Goal: Obtain resource: Download file/media

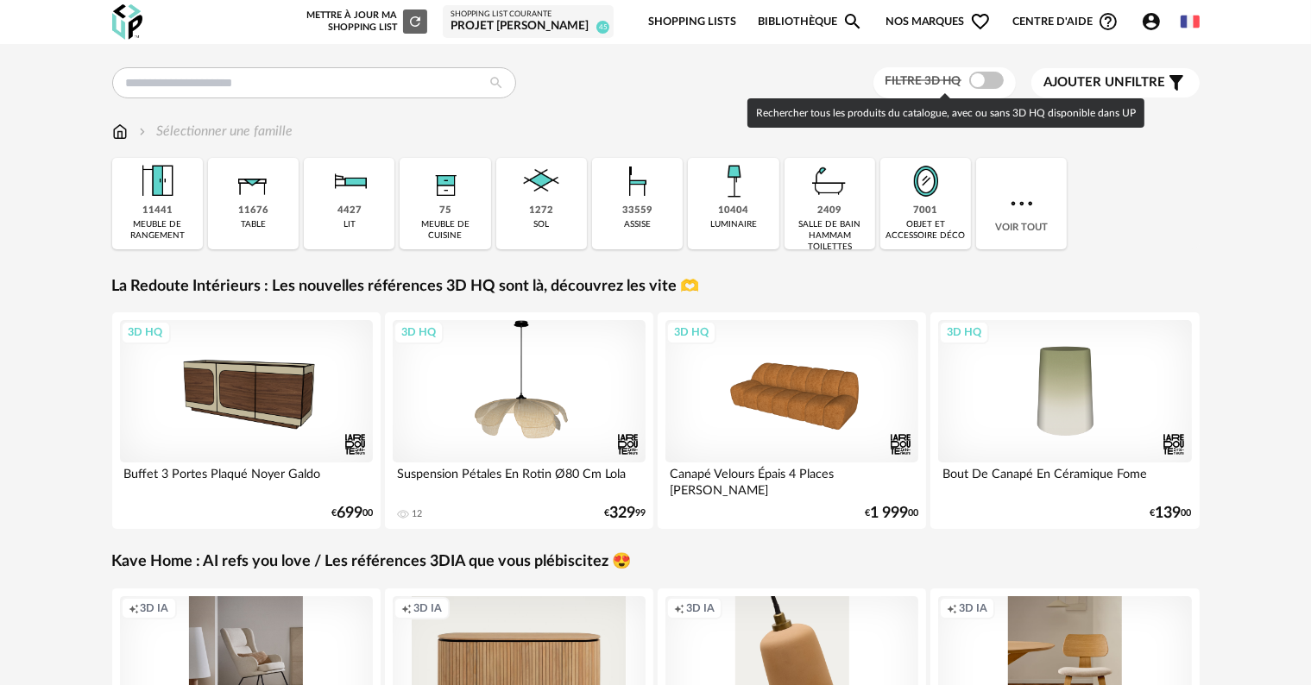
click at [991, 79] on span at bounding box center [986, 80] width 35 height 17
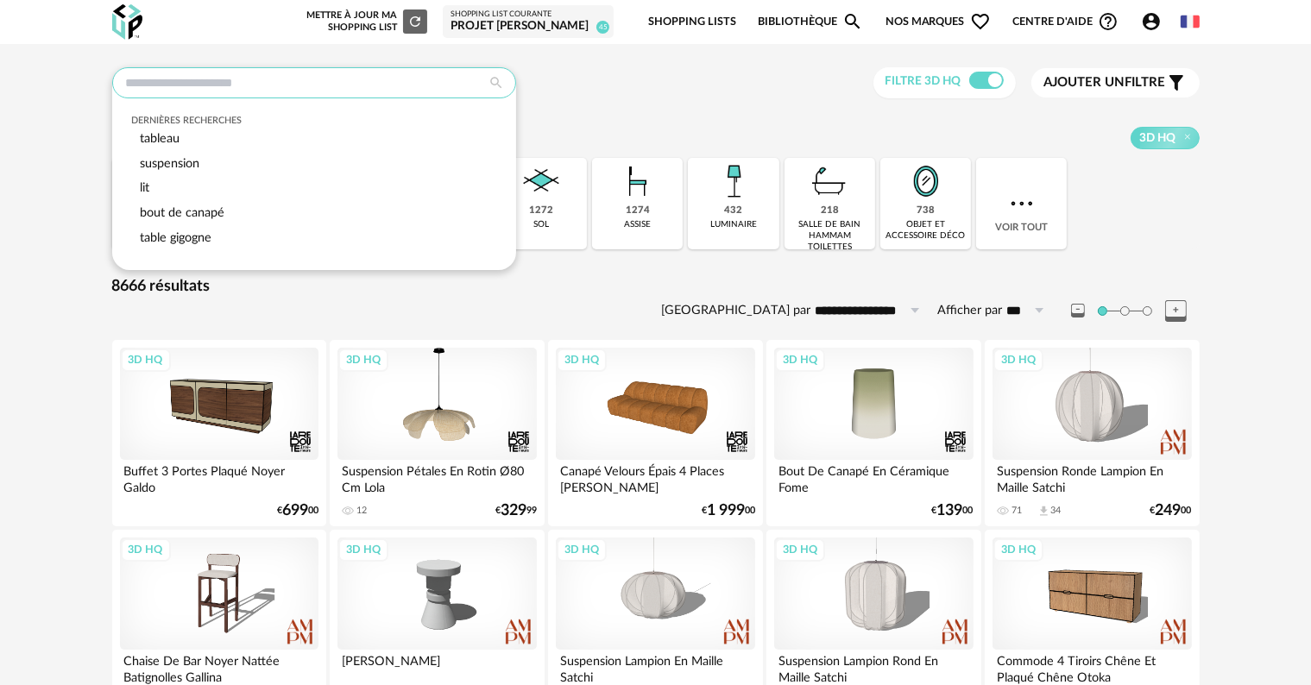
click at [362, 81] on input "text" at bounding box center [314, 82] width 404 height 31
type input "**********"
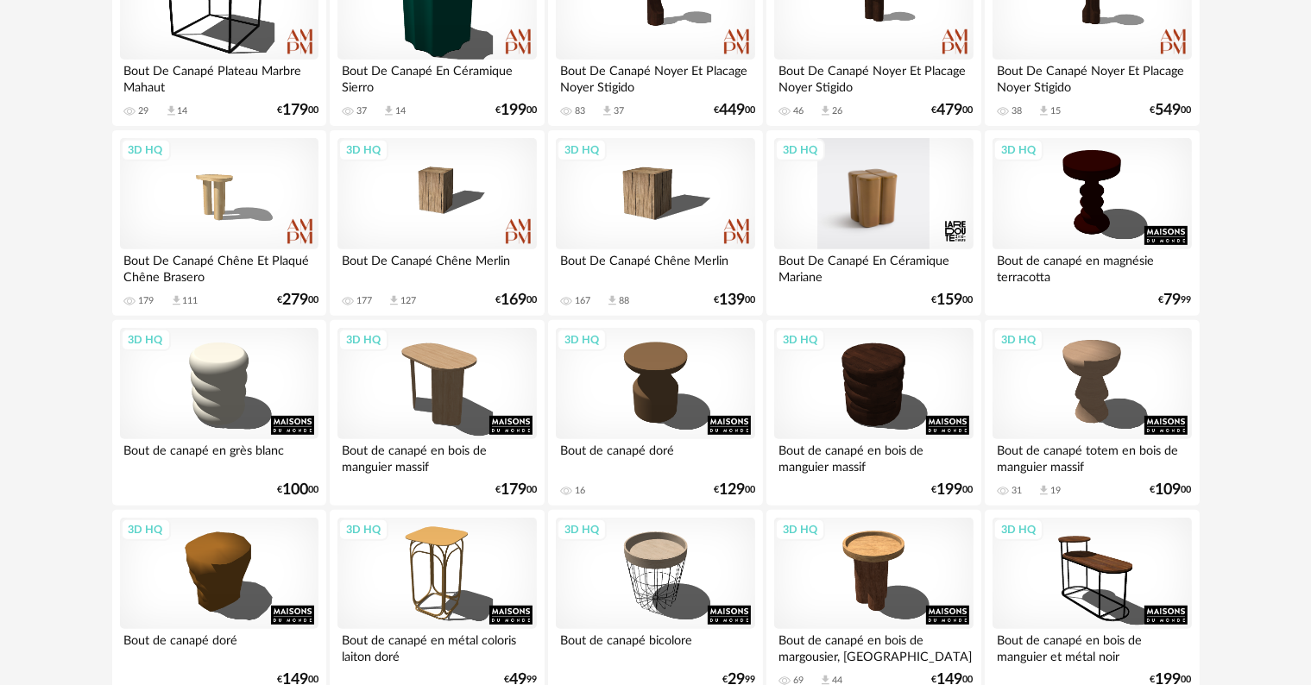
scroll to position [690, 0]
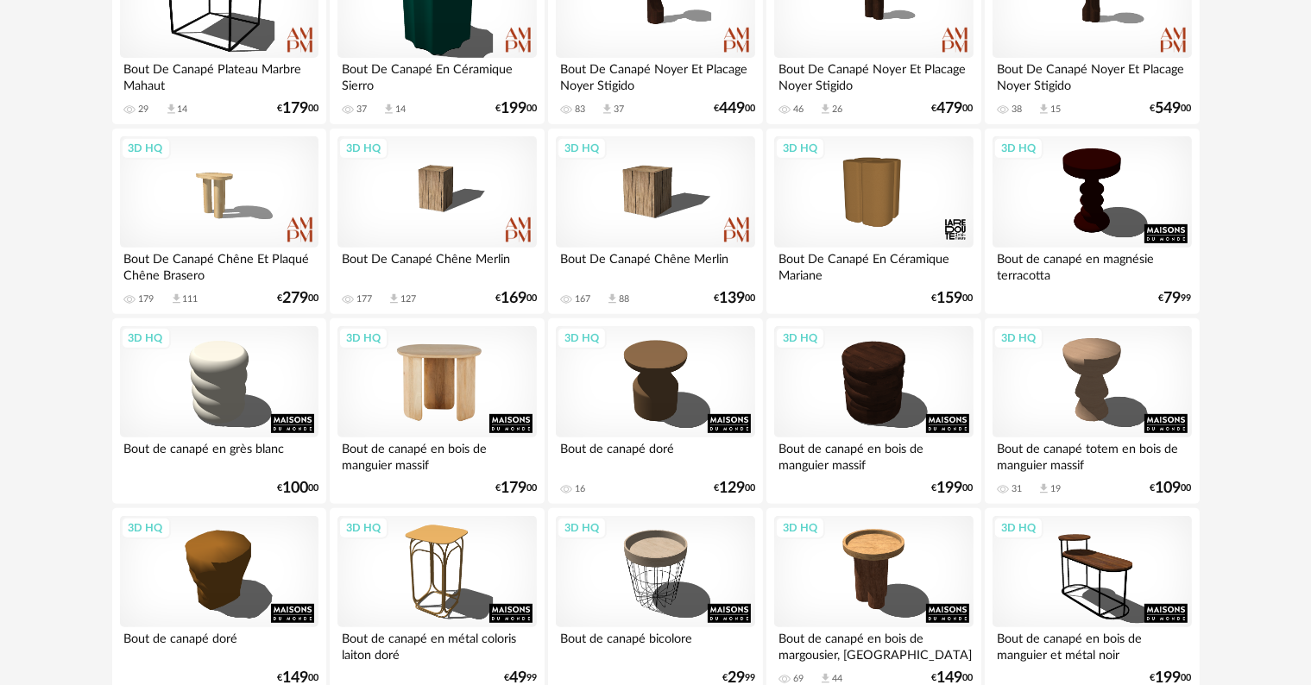
click at [435, 376] on div "3D HQ" at bounding box center [436, 382] width 198 height 112
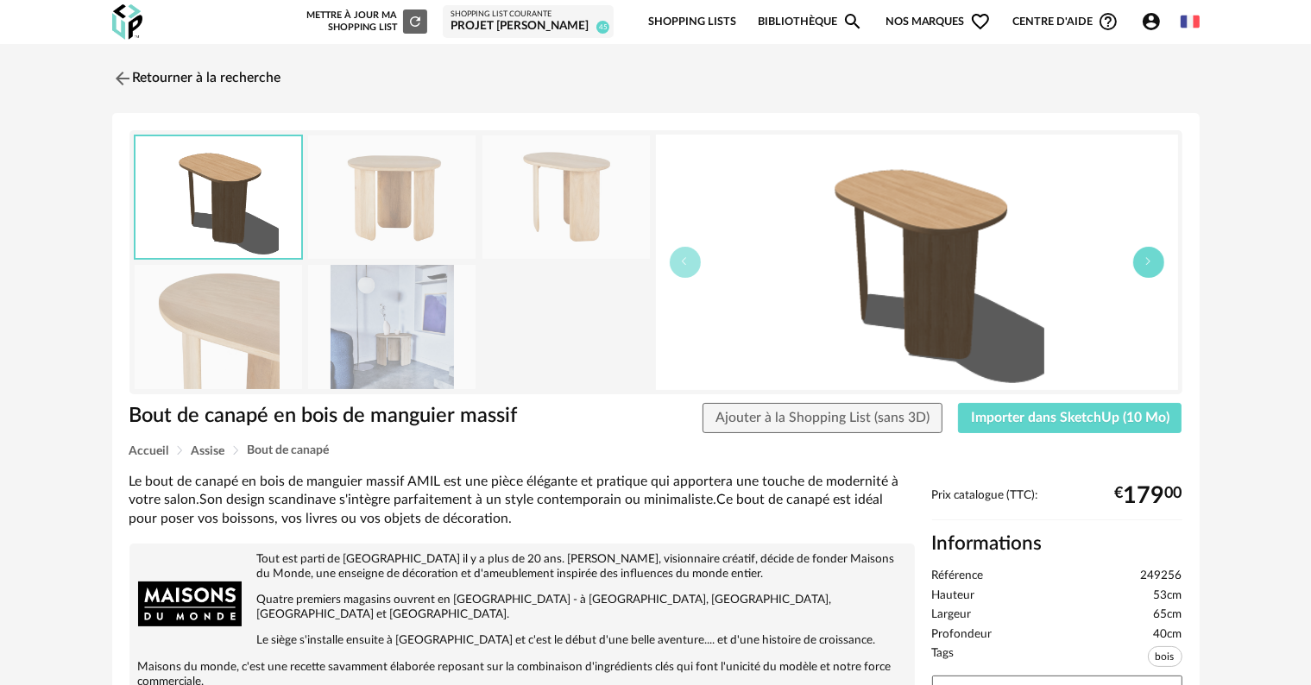
click at [1146, 256] on icon "button" at bounding box center [1148, 261] width 10 height 10
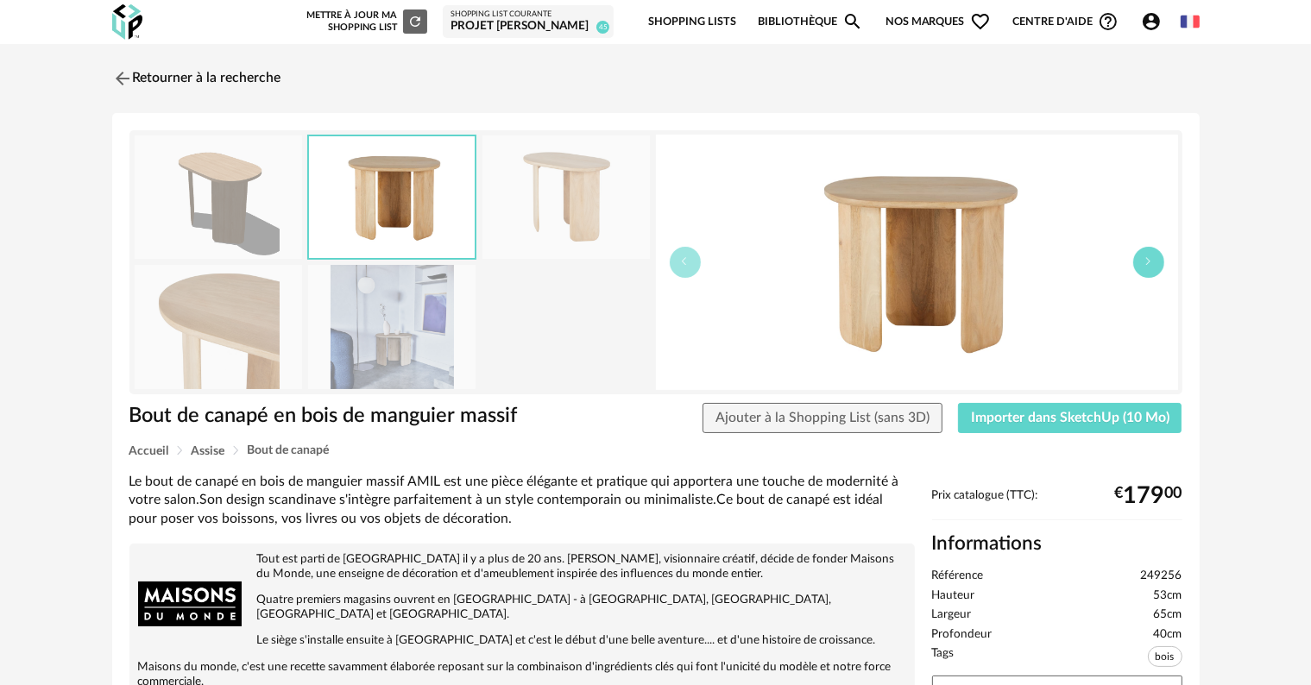
click at [1146, 256] on icon "button" at bounding box center [1148, 261] width 10 height 10
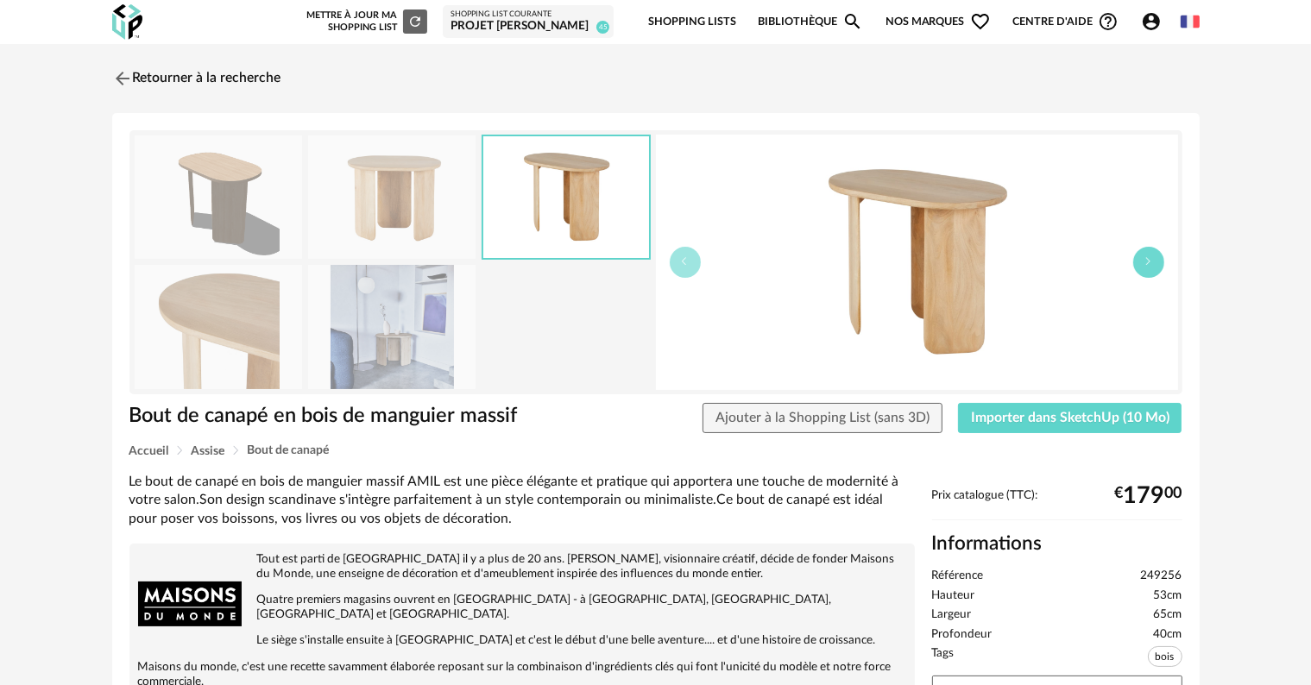
click at [1146, 256] on icon "button" at bounding box center [1148, 261] width 10 height 10
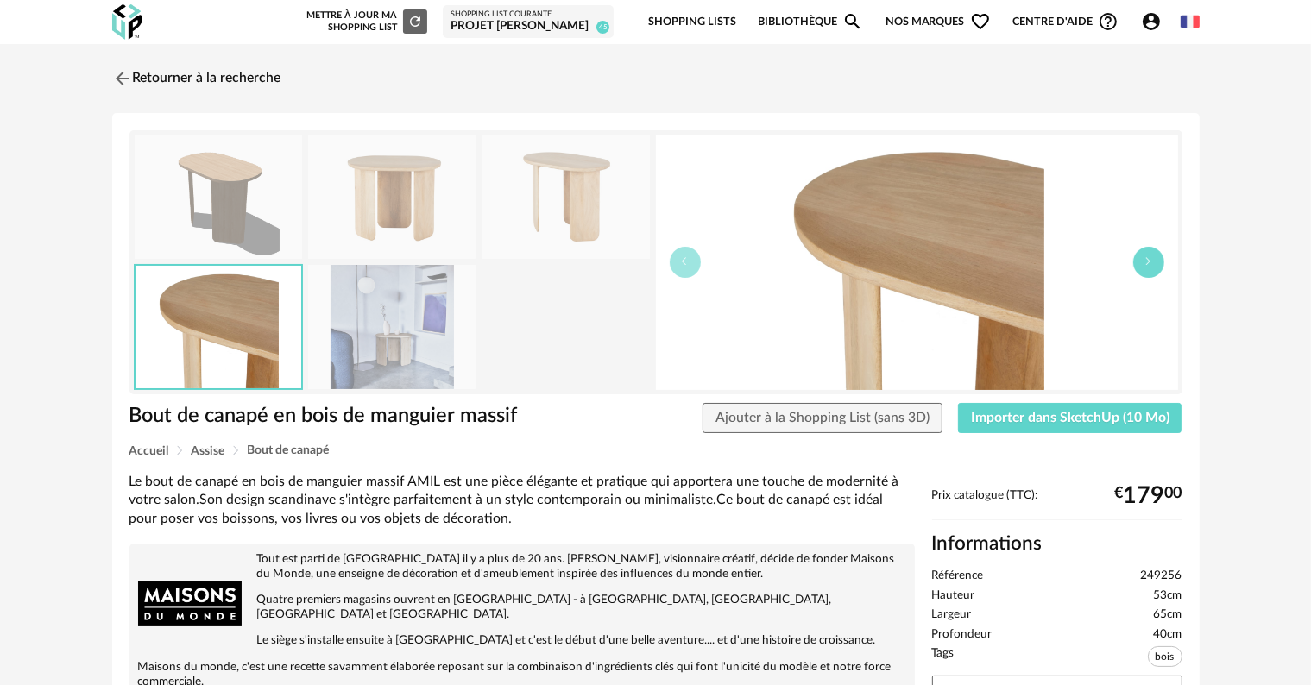
click at [1146, 256] on icon "button" at bounding box center [1148, 261] width 10 height 10
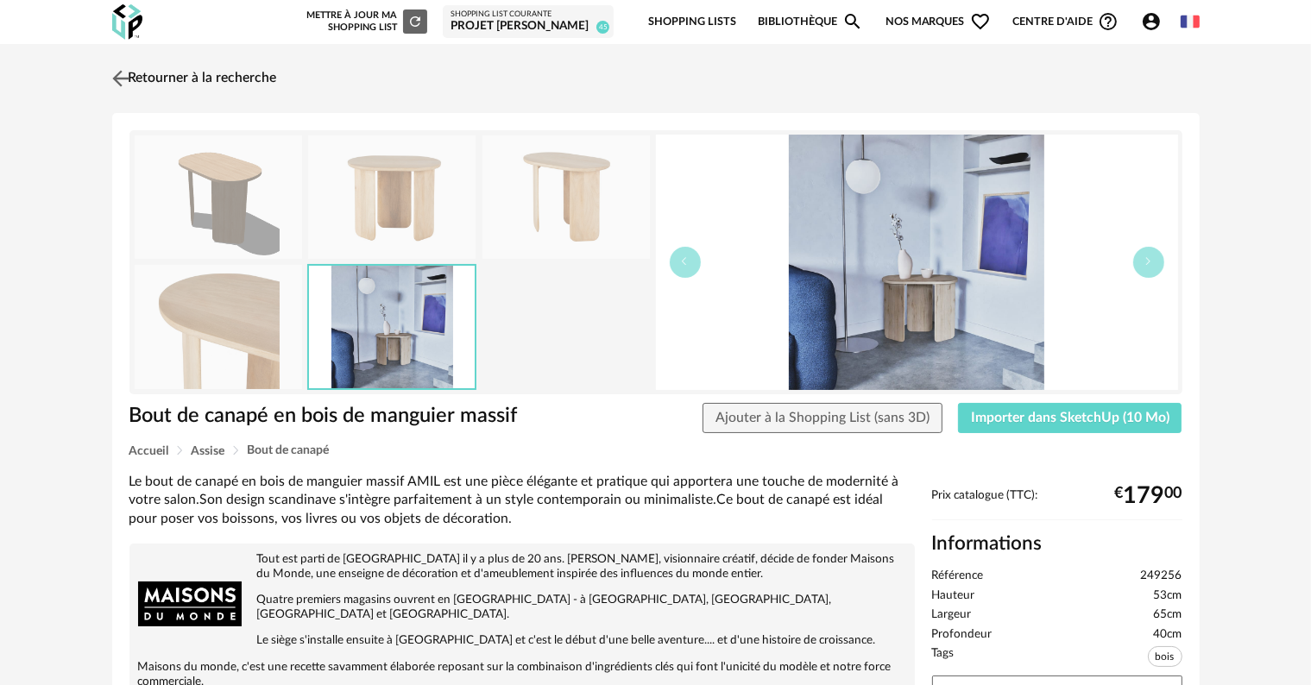
click at [175, 79] on link "Retourner à la recherche" at bounding box center [192, 79] width 169 height 38
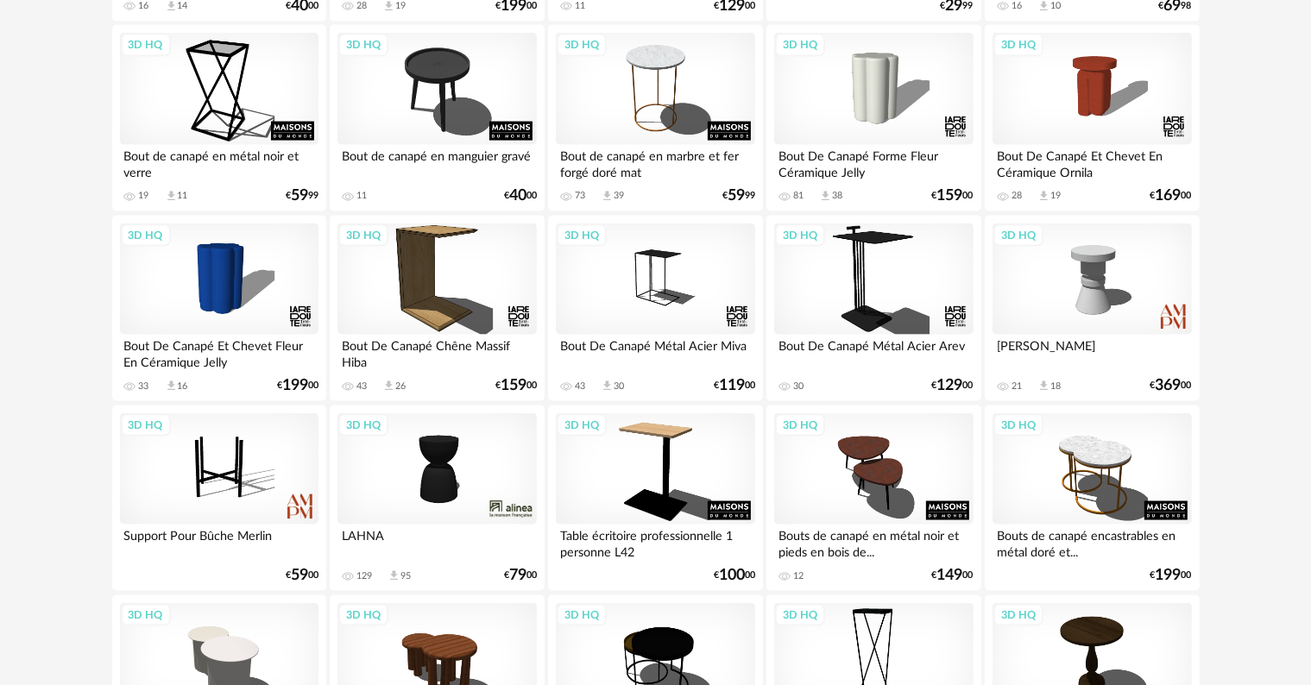
scroll to position [2588, 0]
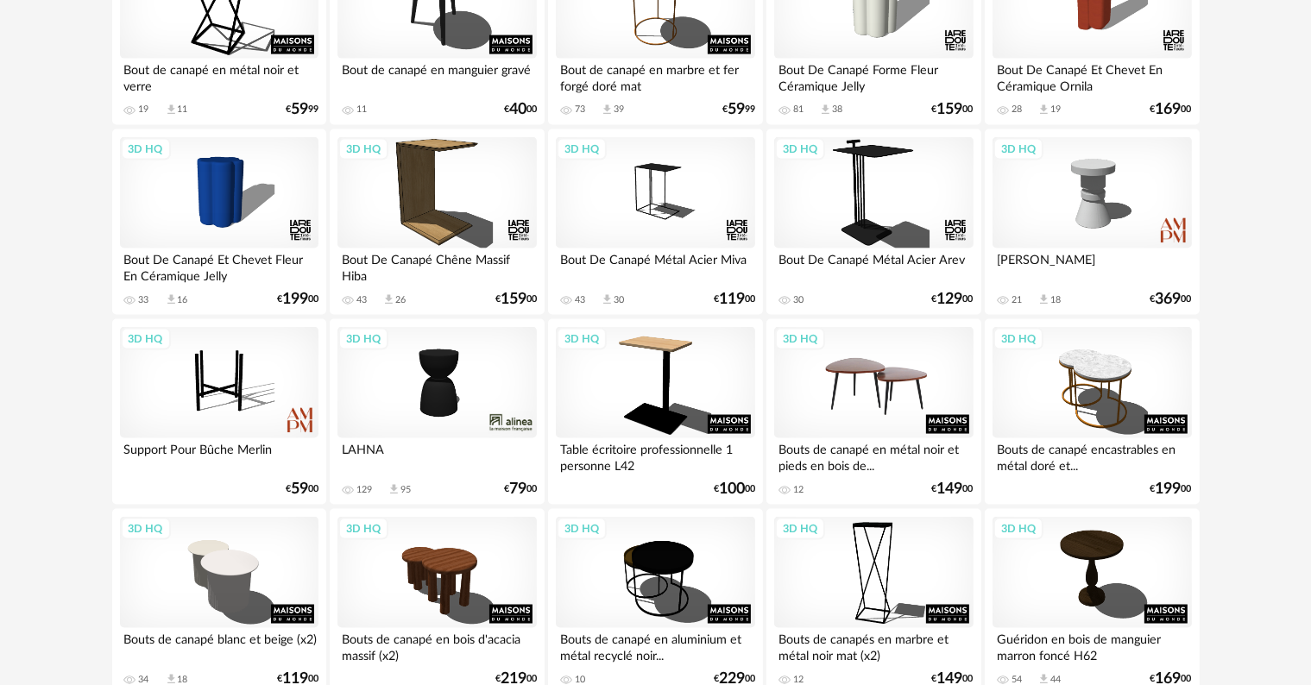
click at [886, 387] on div "3D HQ" at bounding box center [873, 383] width 198 height 112
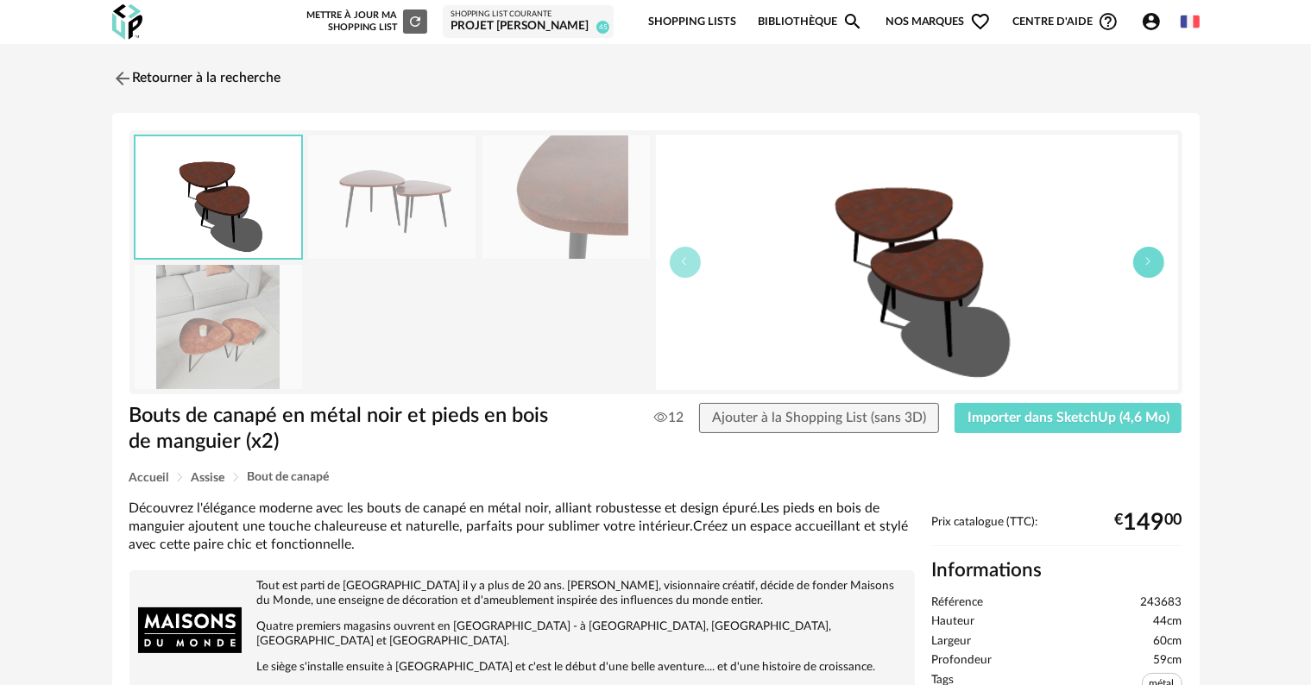
click at [1144, 266] on icon "button" at bounding box center [1148, 261] width 10 height 10
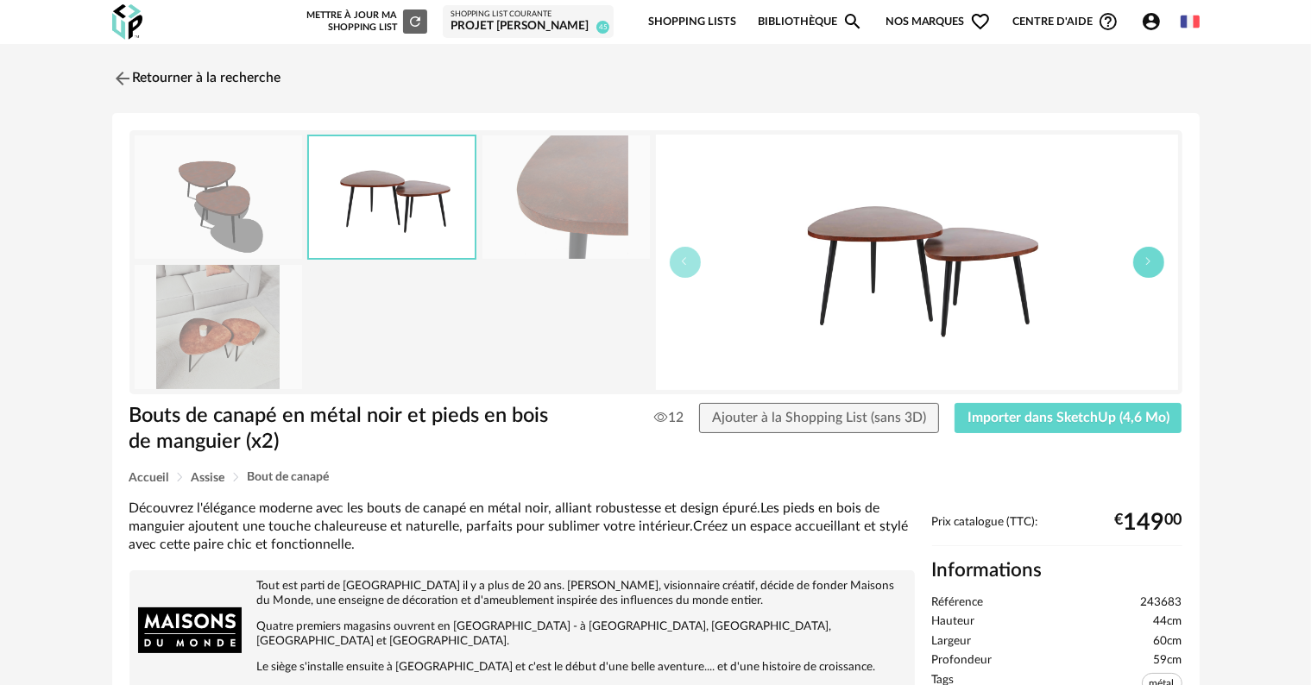
click at [1144, 266] on icon "button" at bounding box center [1148, 261] width 10 height 10
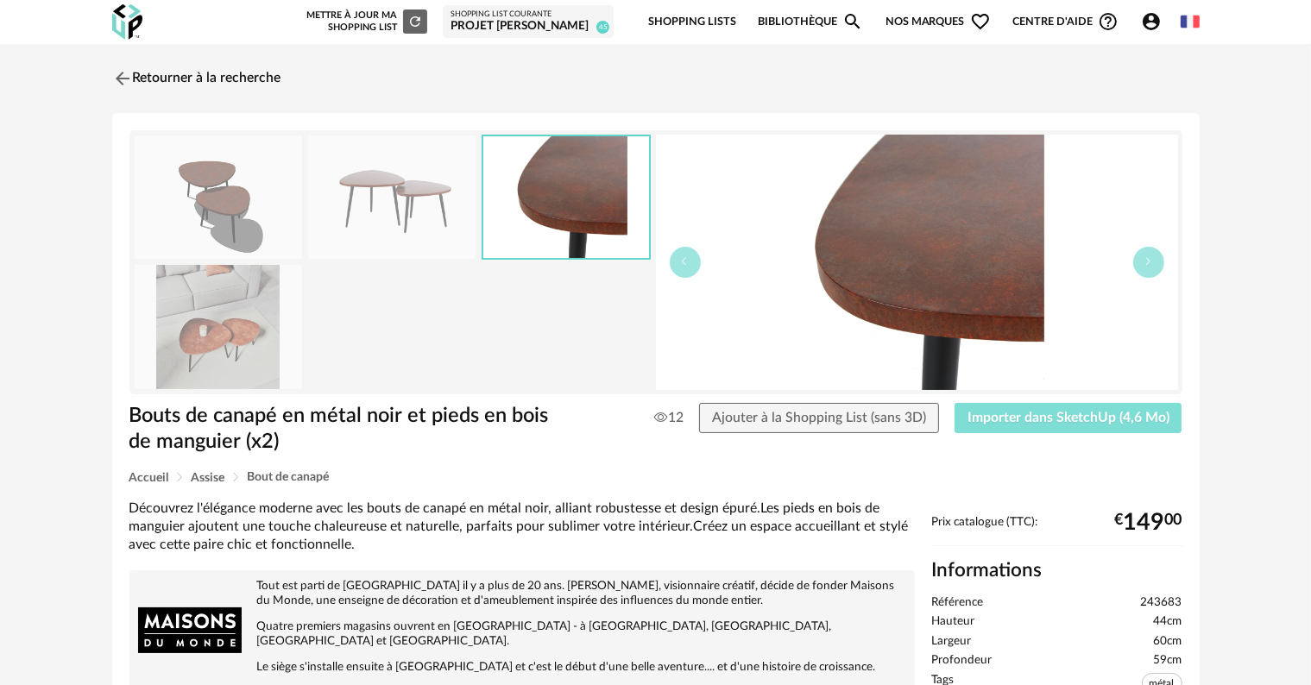
click at [1035, 415] on span "Importer dans SketchUp (4,6 Mo)" at bounding box center [1068, 418] width 202 height 14
click at [200, 72] on link "Retourner à la recherche" at bounding box center [192, 79] width 169 height 38
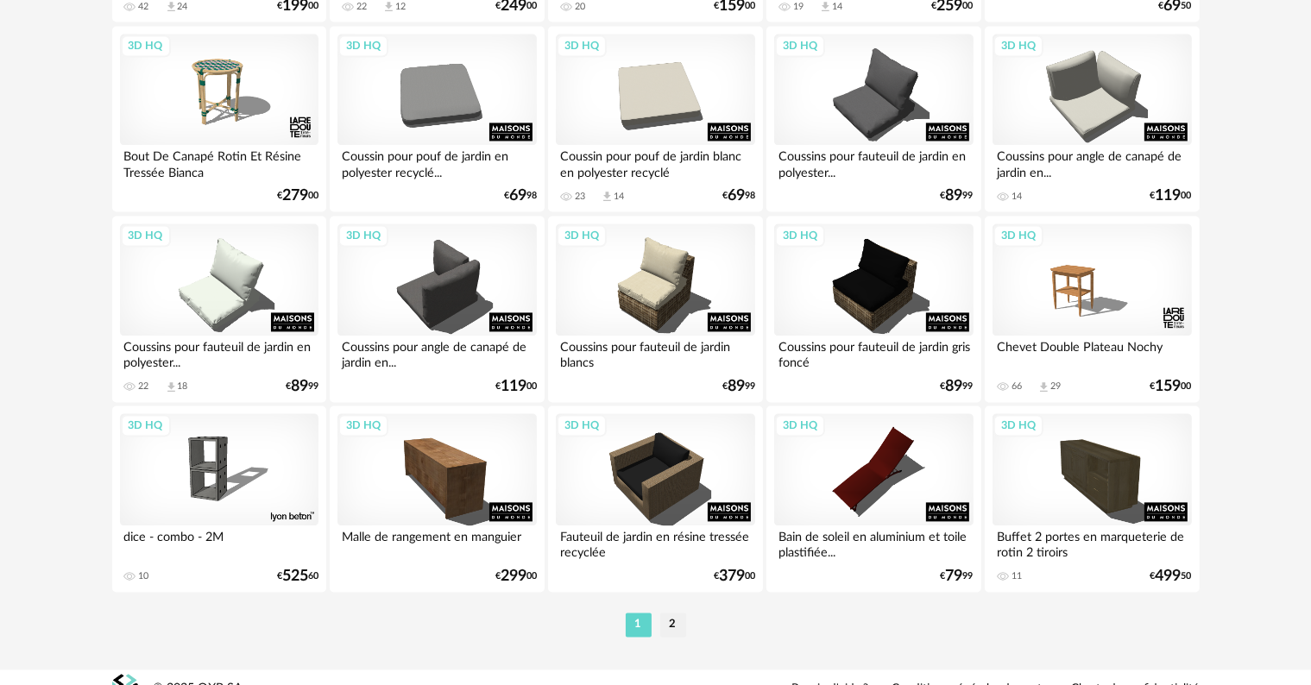
scroll to position [3474, 0]
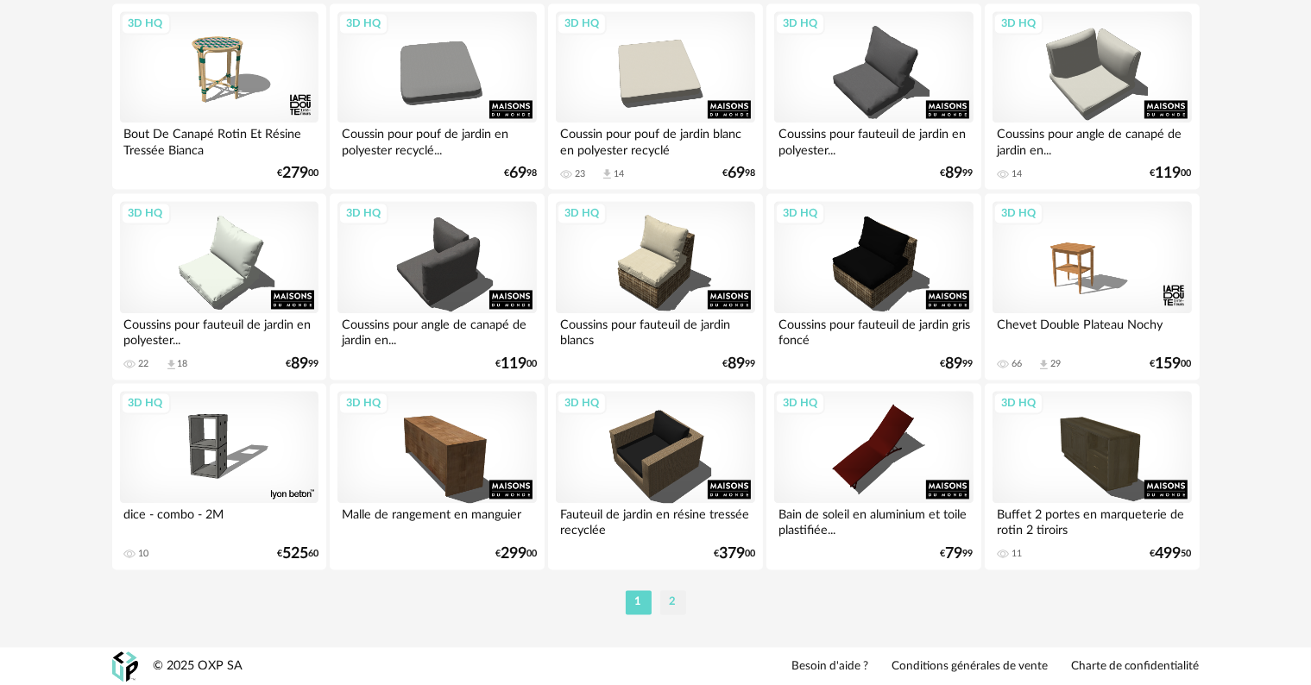
click at [670, 600] on li "2" at bounding box center [673, 602] width 26 height 24
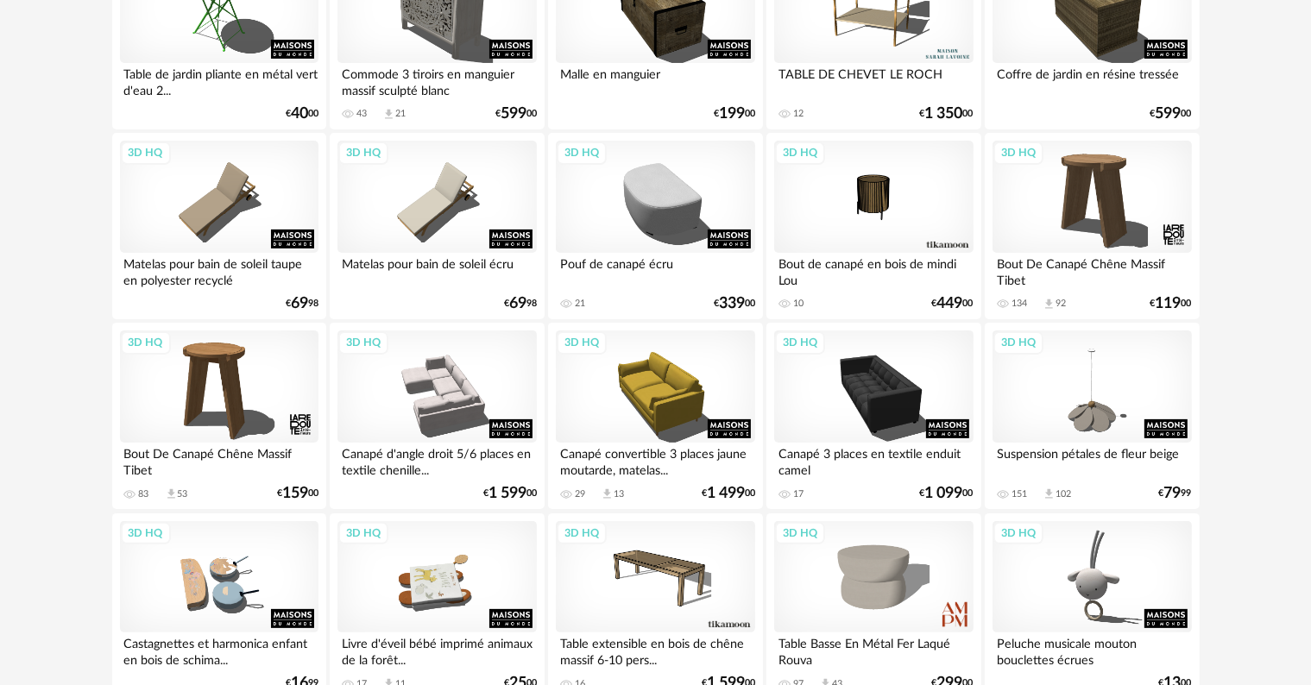
scroll to position [345, 0]
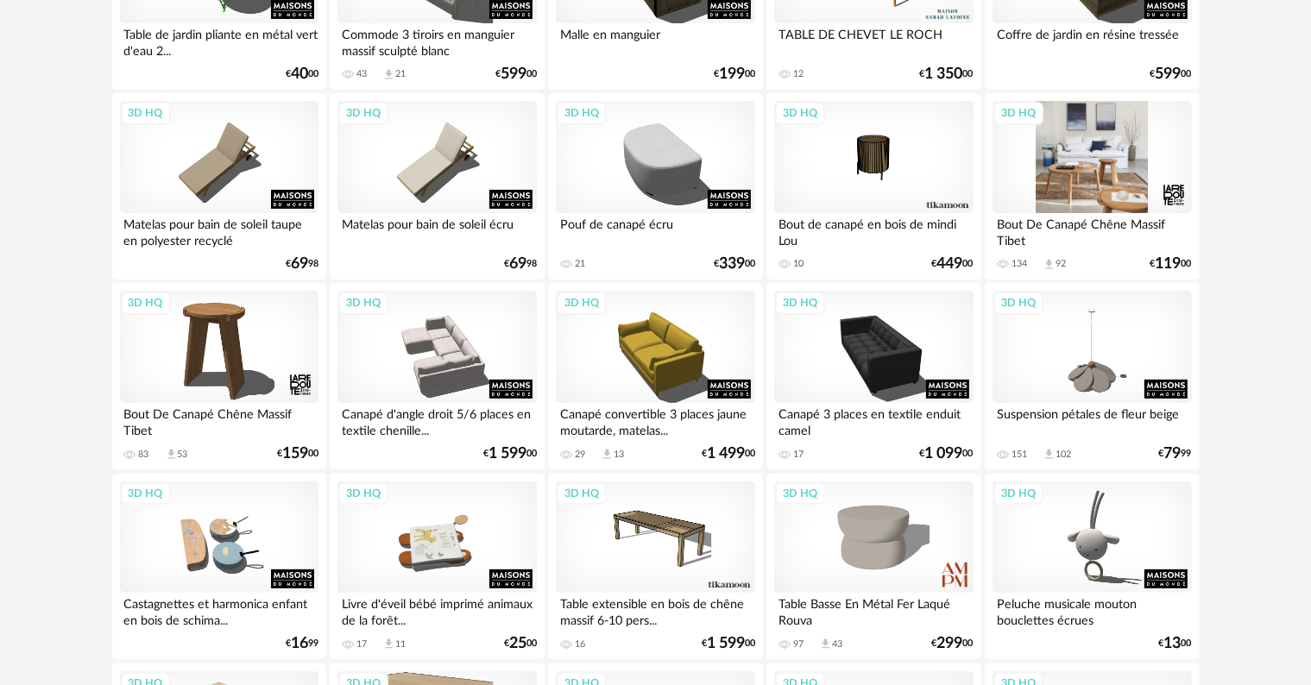
click at [1102, 181] on div "3D HQ" at bounding box center [1091, 157] width 198 height 112
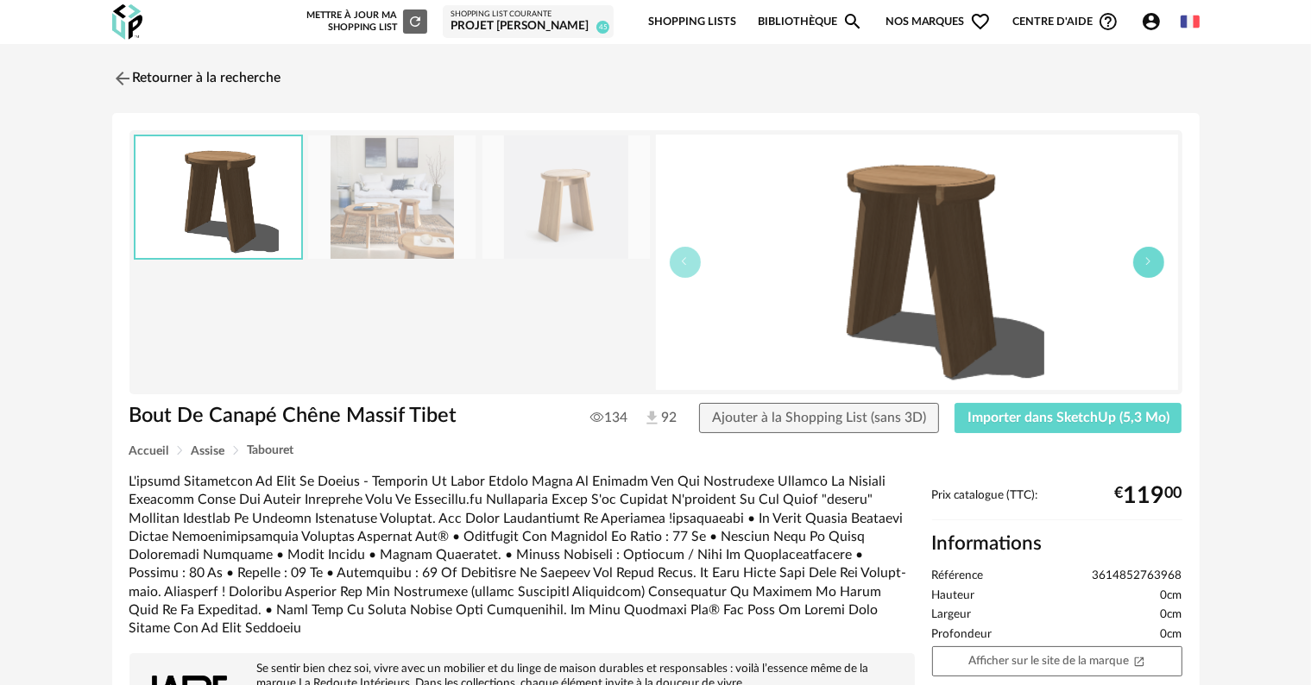
click at [1150, 266] on button "button" at bounding box center [1148, 262] width 31 height 31
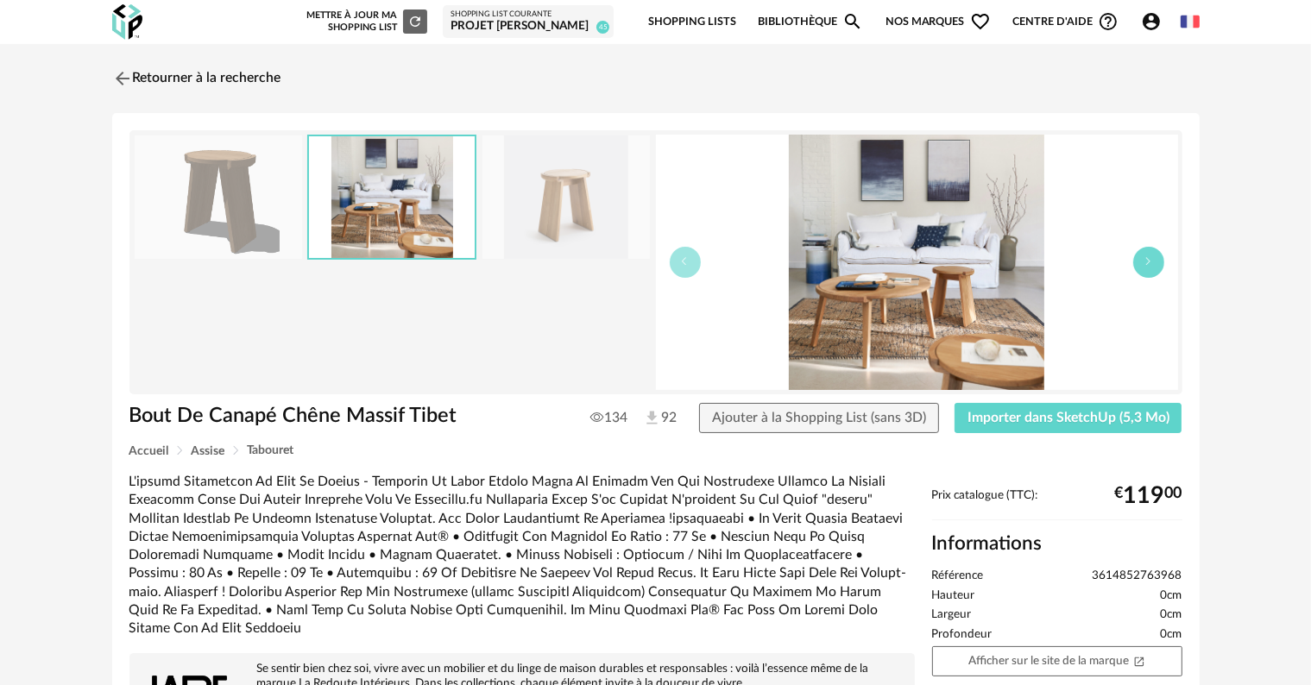
click at [1150, 266] on button "button" at bounding box center [1148, 262] width 31 height 31
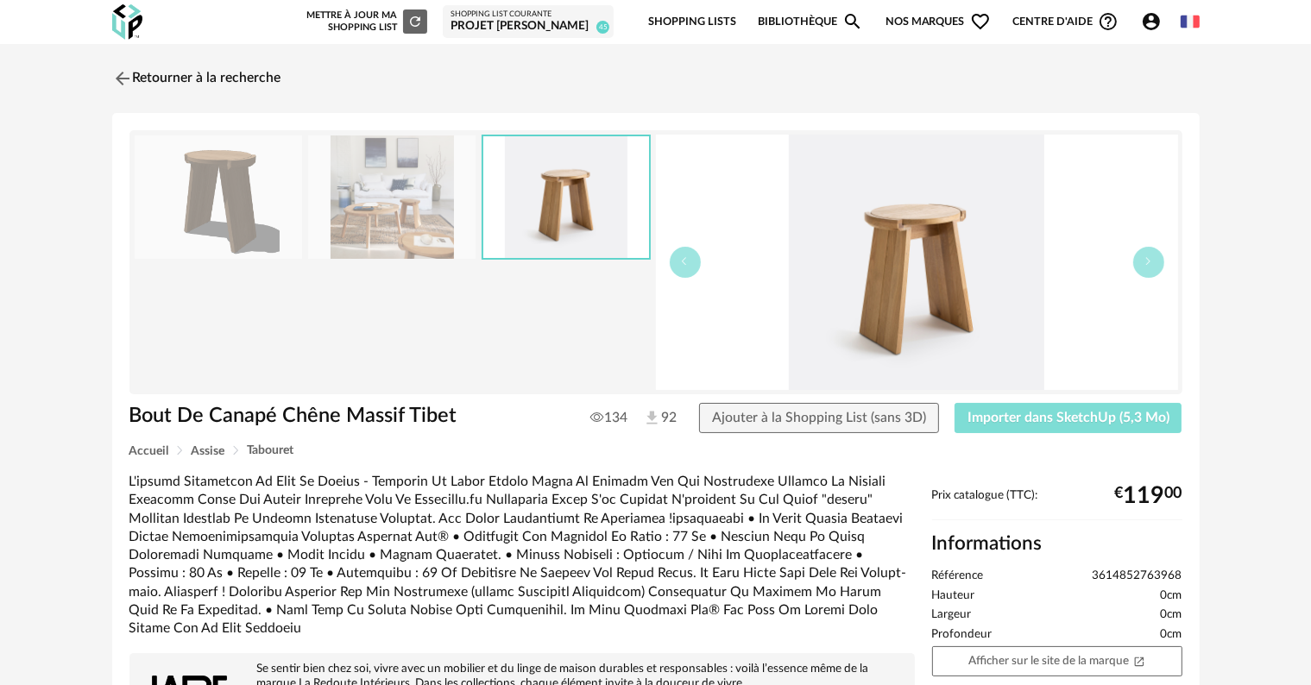
click at [997, 418] on span "Importer dans SketchUp (5,3 Mo)" at bounding box center [1068, 418] width 202 height 14
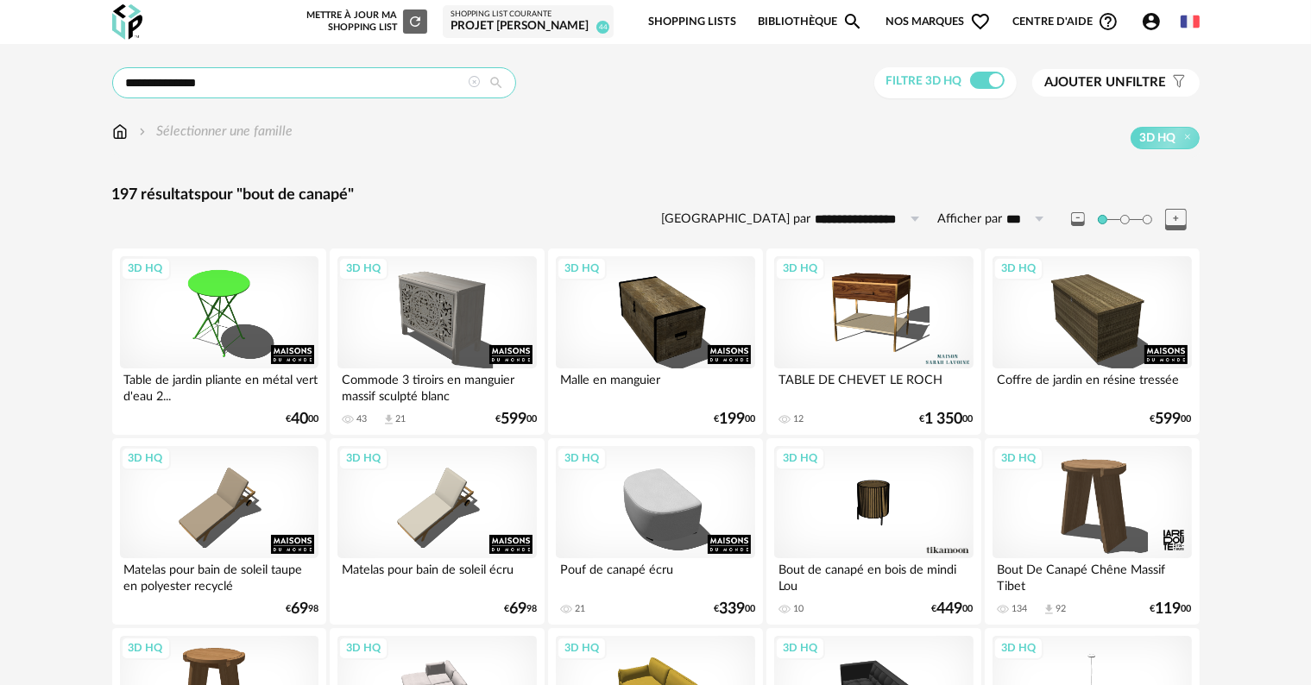
click at [236, 72] on input "**********" at bounding box center [314, 82] width 404 height 31
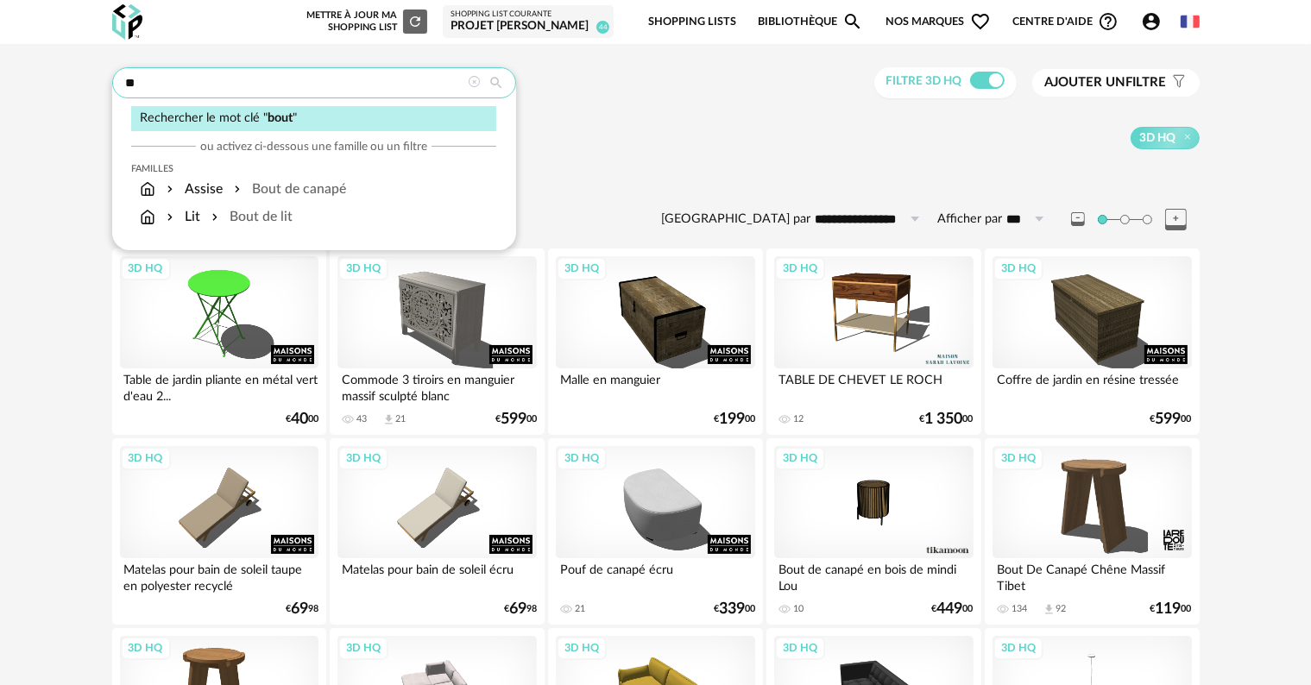
type input "*"
type input "**********"
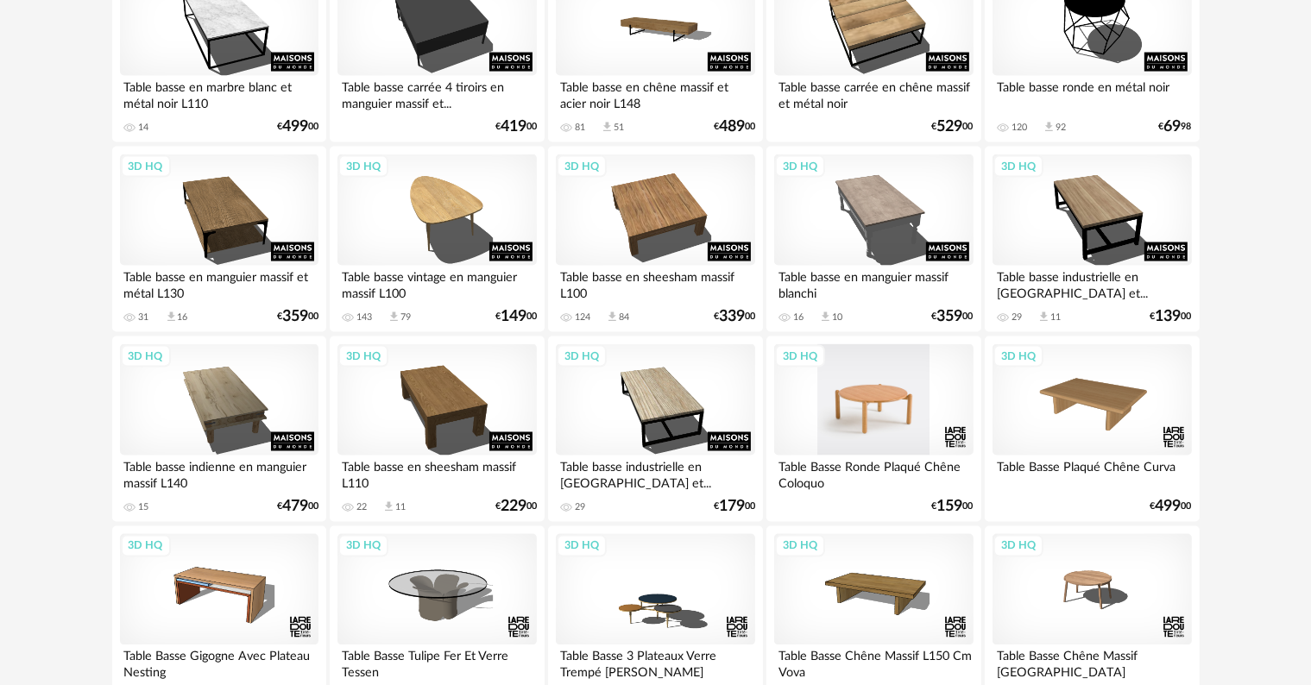
scroll to position [2847, 0]
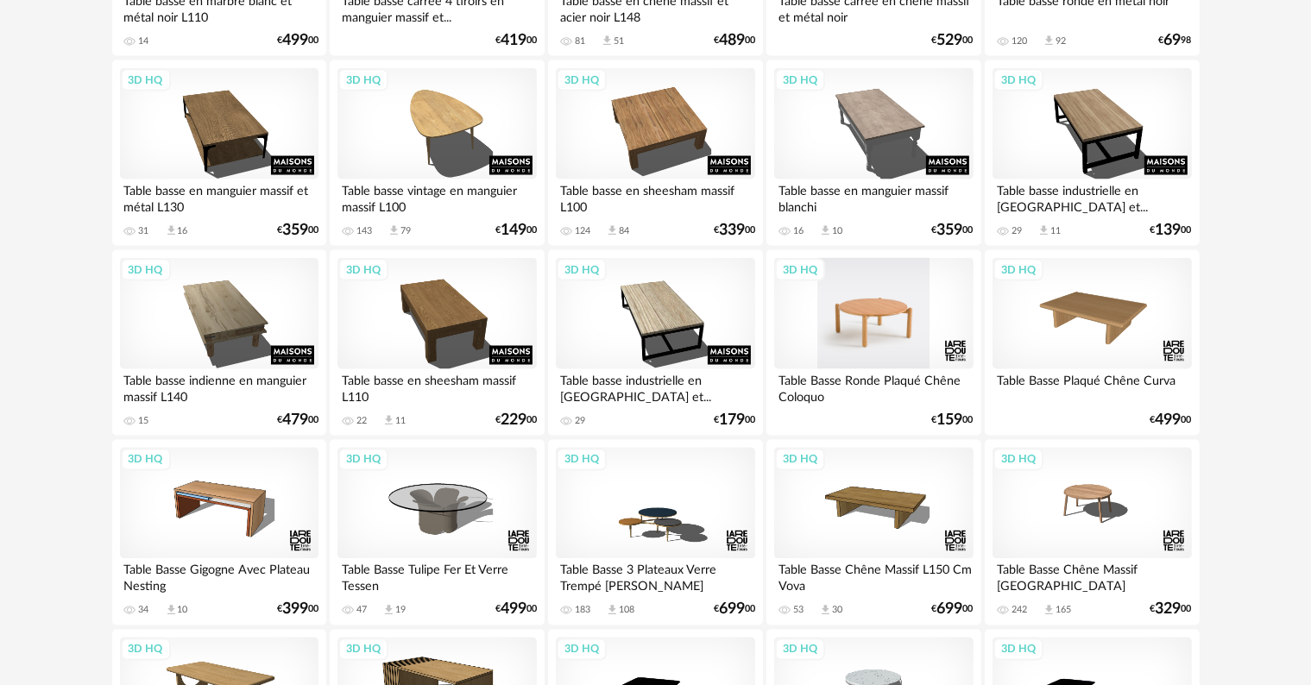
click at [905, 412] on div "3D HQ Table Basse Ronde Plaqué Chêne Coloquo 3 Download icon 1 € 159 00" at bounding box center [873, 343] width 214 height 186
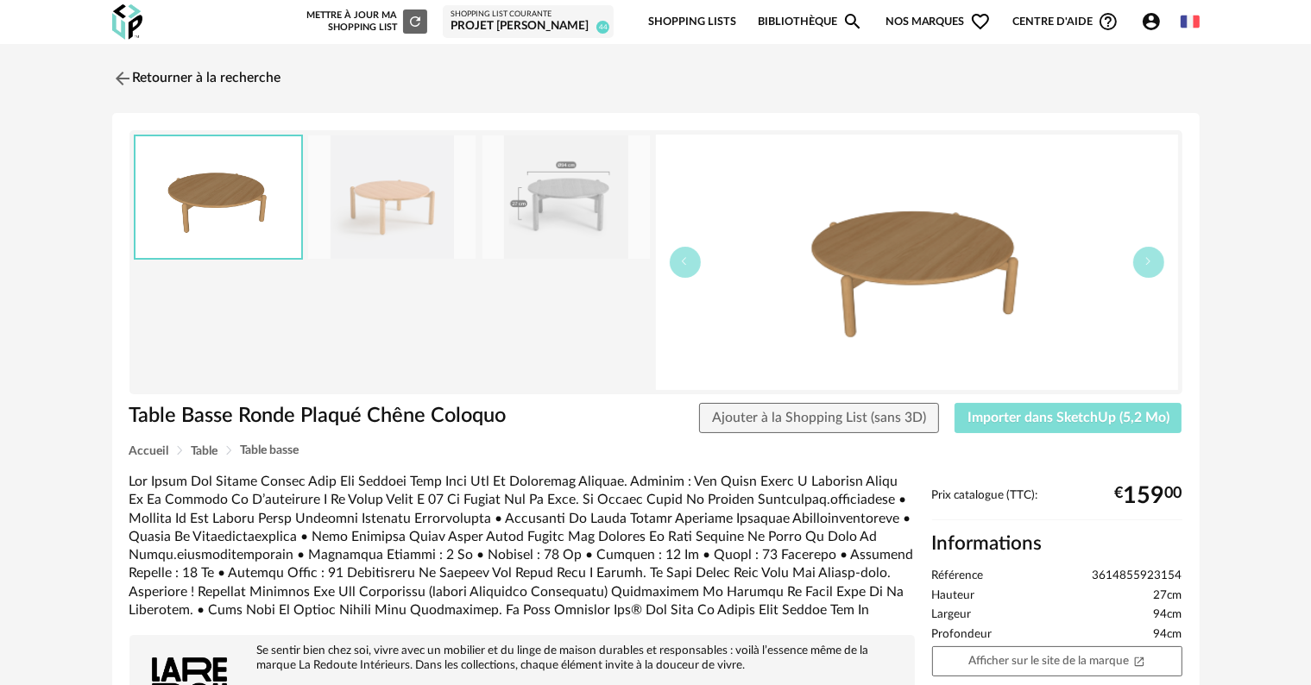
click at [1035, 414] on span "Importer dans SketchUp (5,2 Mo)" at bounding box center [1068, 418] width 202 height 14
click at [1054, 416] on span "Télécharger la 3D HQ" at bounding box center [1104, 418] width 129 height 14
click at [1030, 412] on span "Importer dans SketchUp (5,2 Mo)" at bounding box center [1068, 418] width 202 height 14
click at [1053, 417] on span "Importer dans SketchUp (5,2 Mo)" at bounding box center [1068, 418] width 202 height 14
click at [206, 69] on link "Retourner à la recherche" at bounding box center [192, 79] width 169 height 38
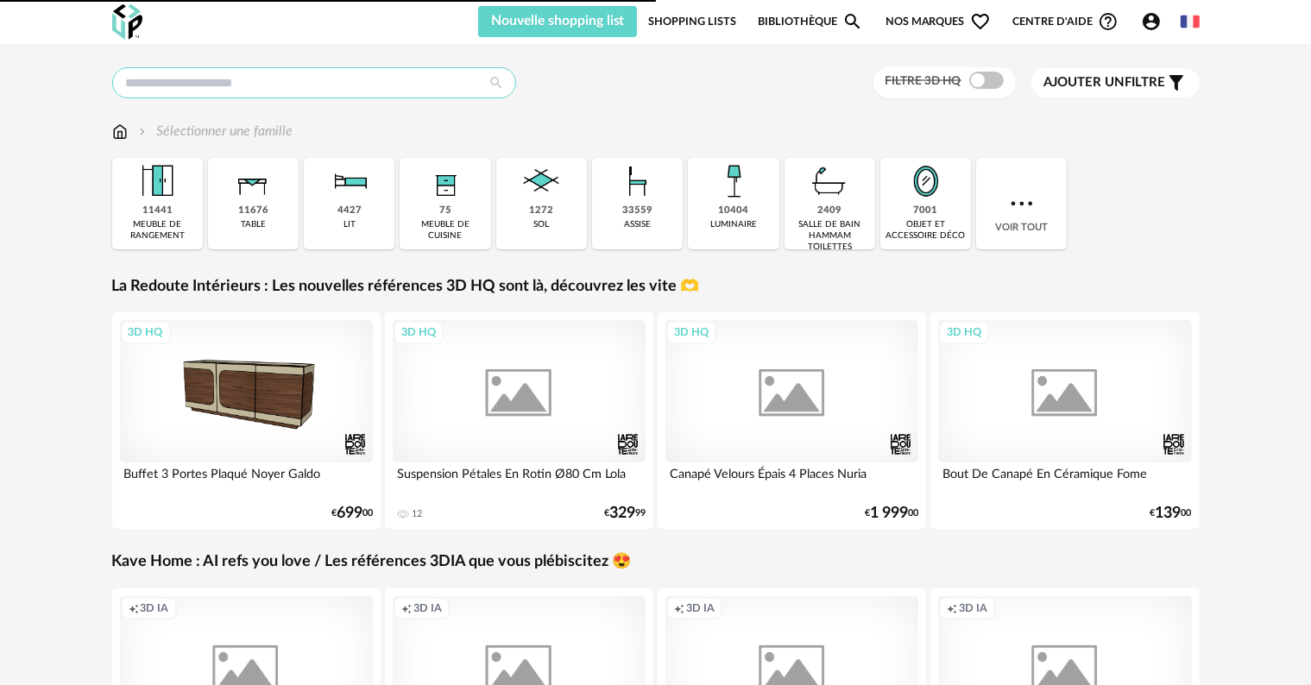
click at [182, 83] on input "text" at bounding box center [314, 82] width 404 height 31
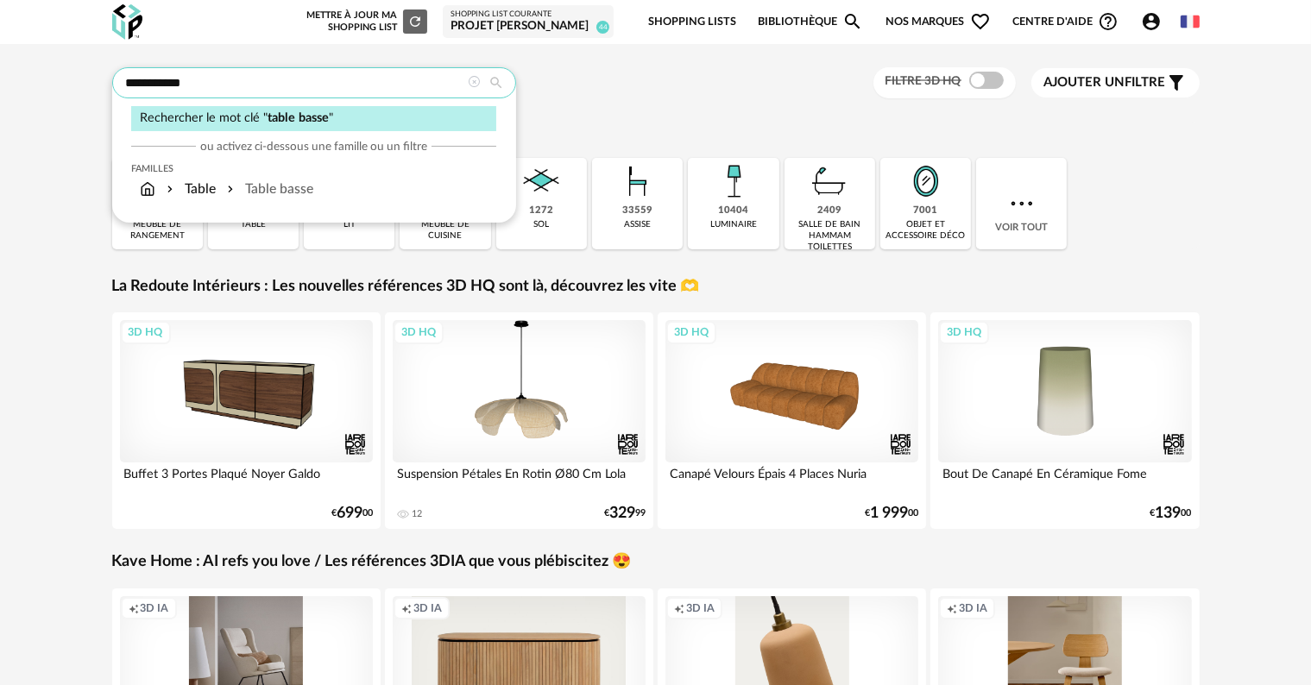
type input "**********"
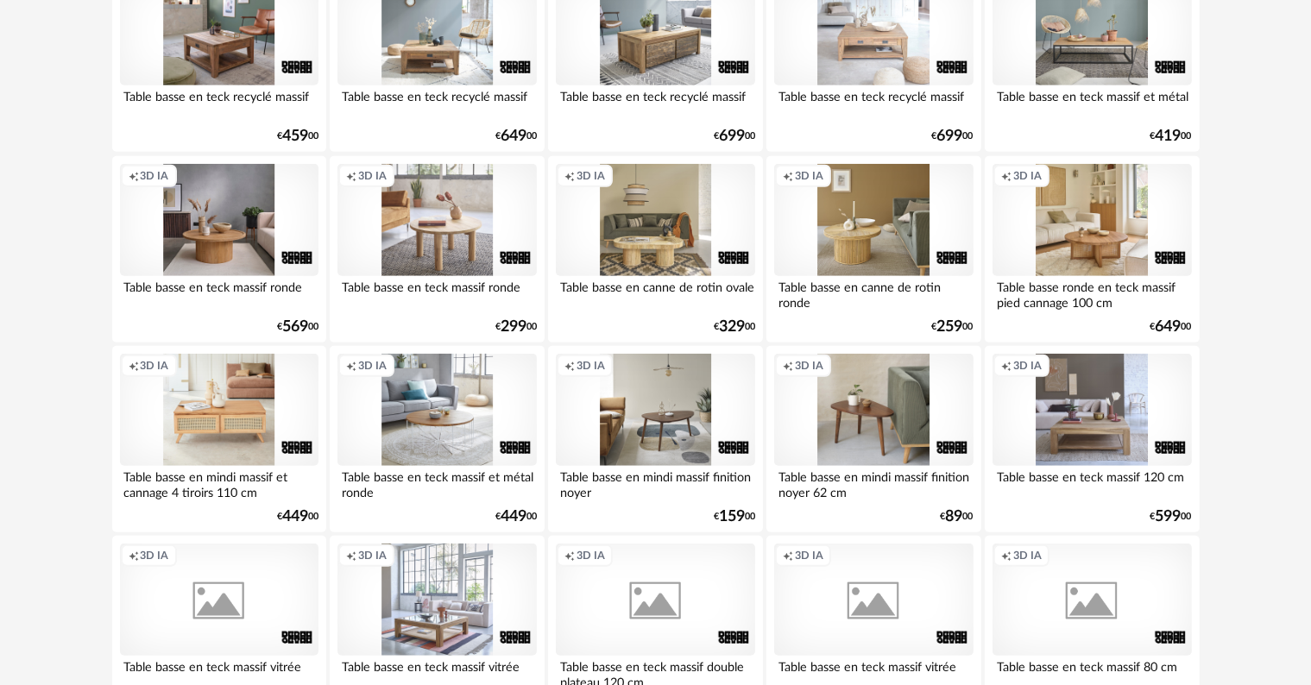
scroll to position [1467, 0]
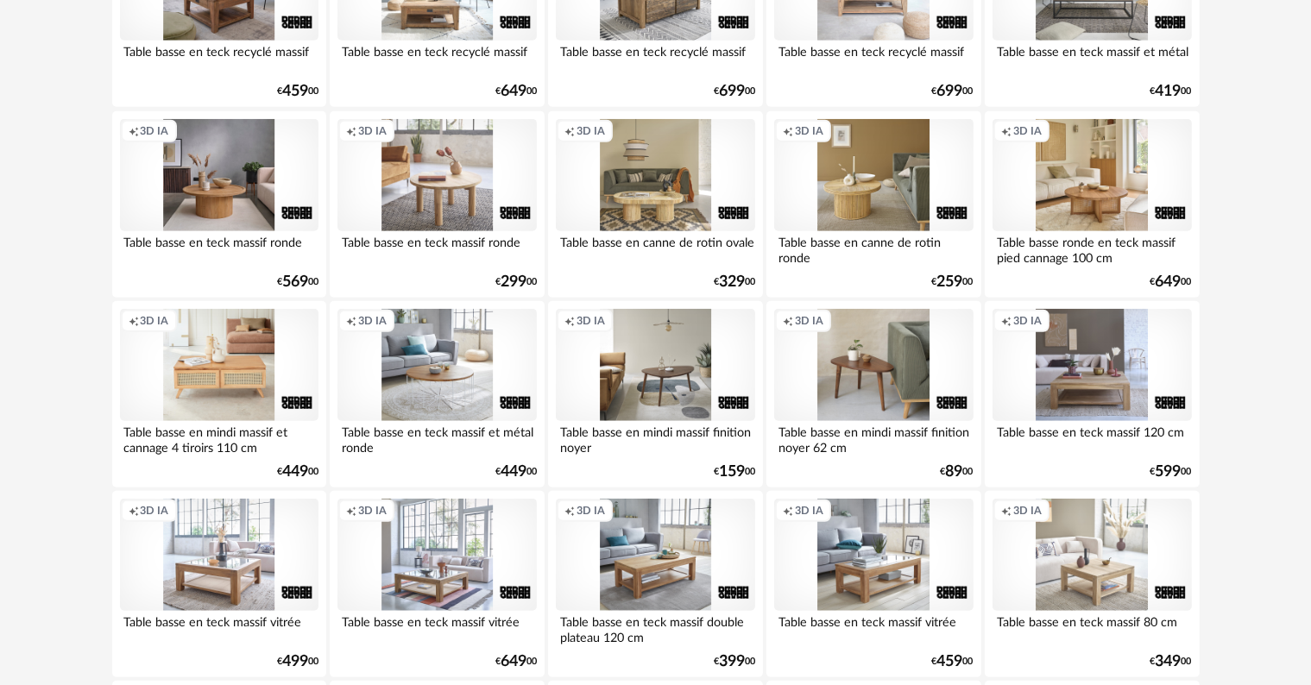
click at [870, 368] on div "Creation icon 3D IA" at bounding box center [873, 365] width 198 height 112
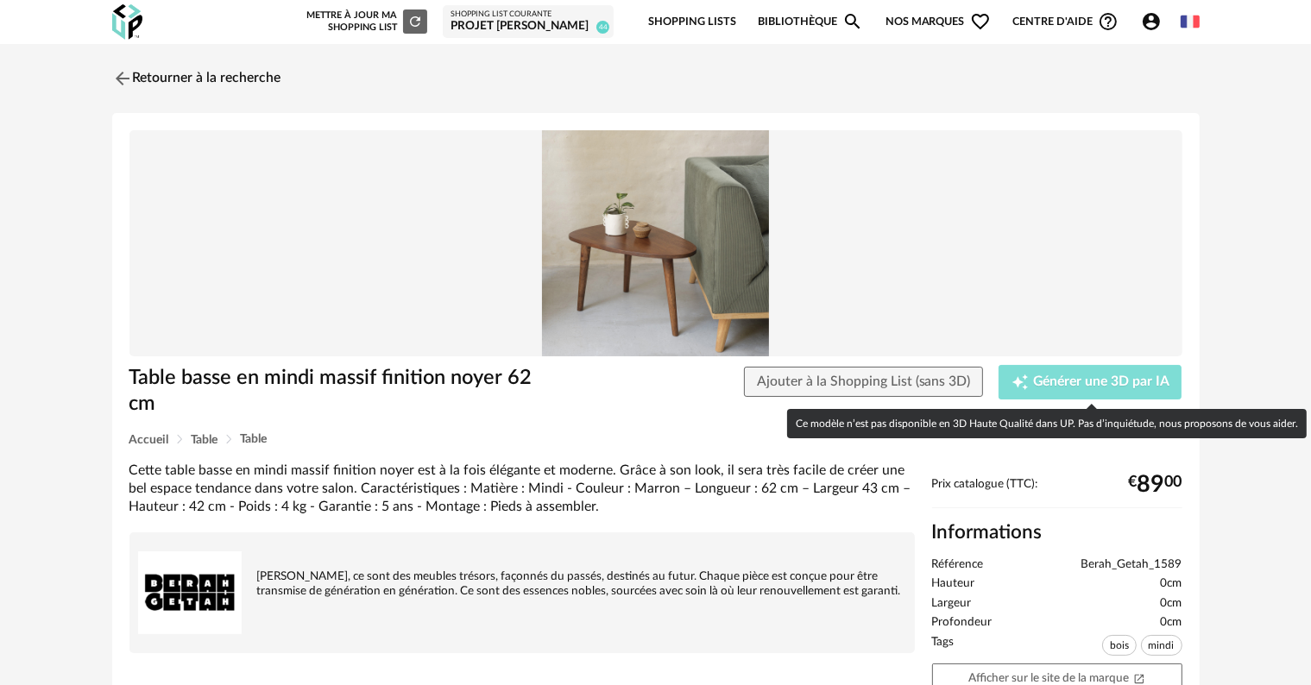
click at [1066, 380] on span "Générer une 3D par IA" at bounding box center [1101, 382] width 136 height 14
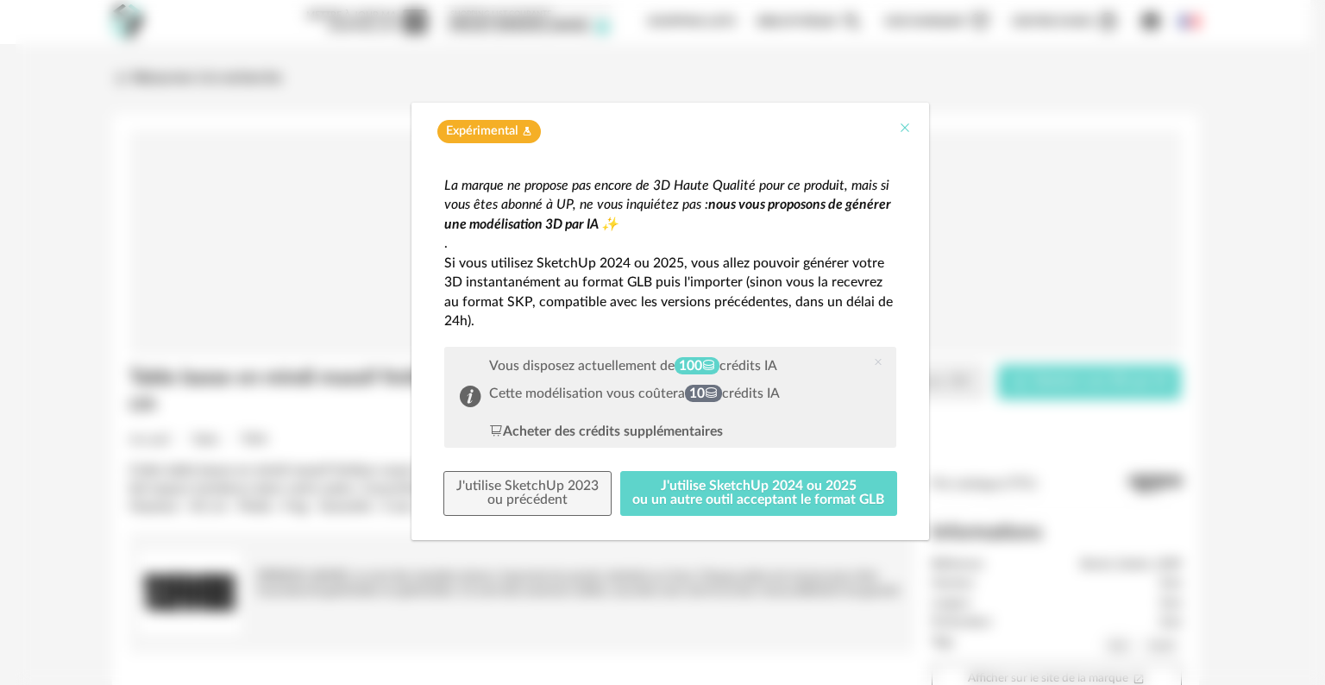
click at [904, 122] on icon "Close" at bounding box center [905, 128] width 14 height 14
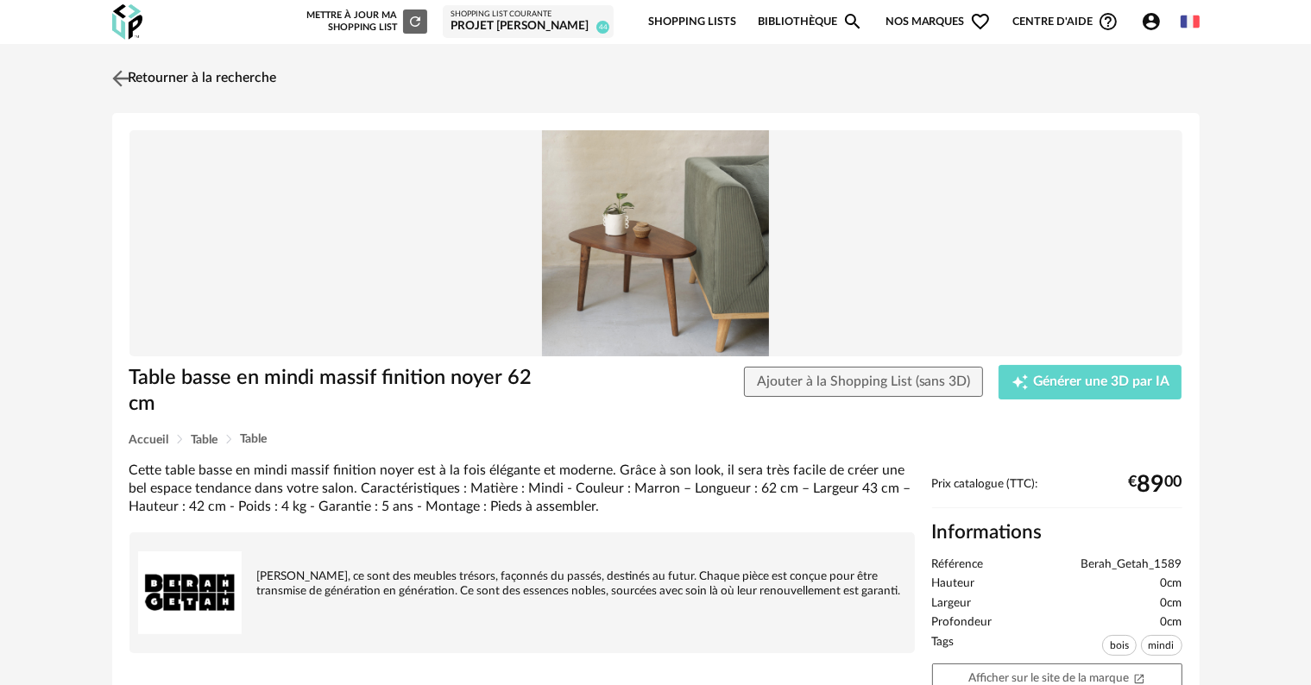
click at [128, 83] on img at bounding box center [120, 78] width 25 height 25
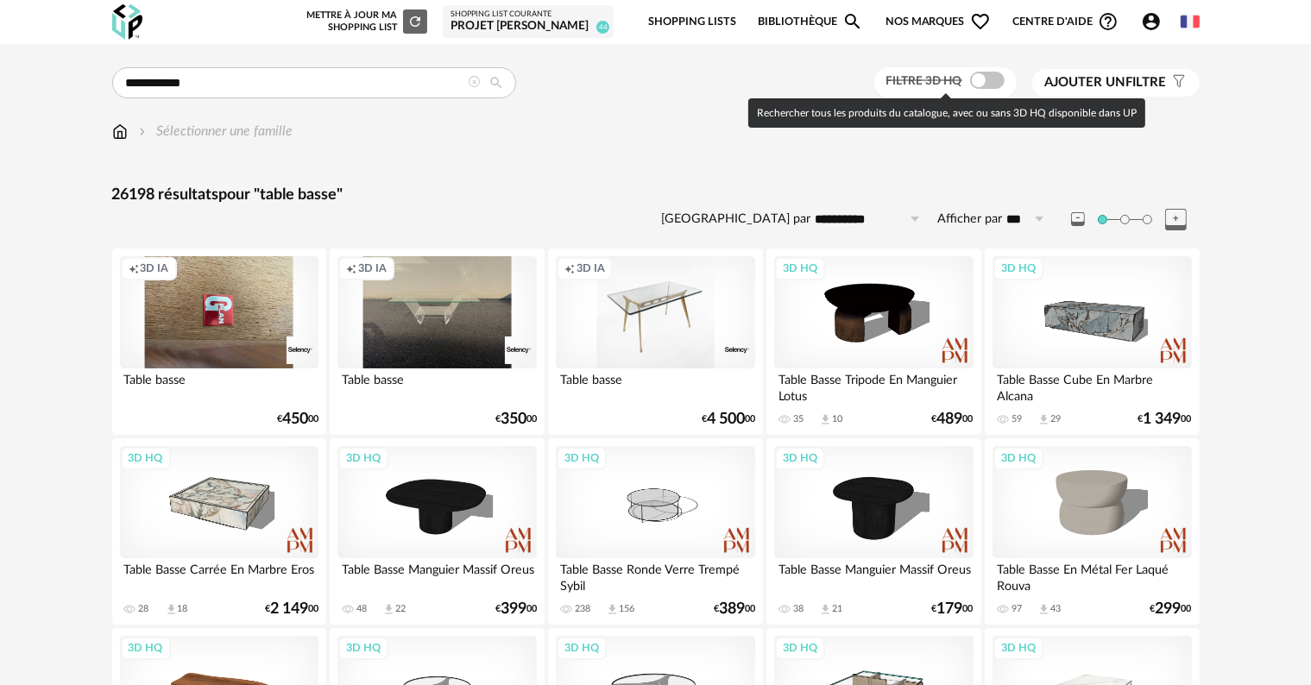
click at [994, 86] on span at bounding box center [987, 80] width 35 height 17
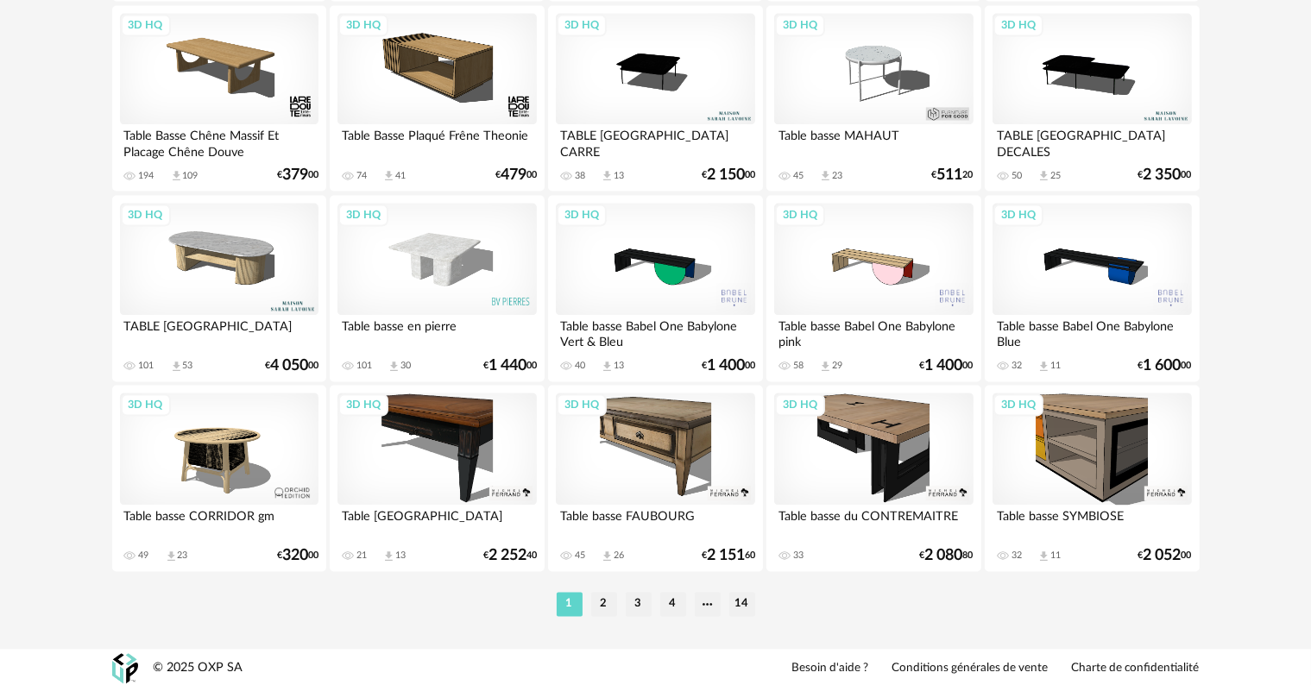
scroll to position [3474, 0]
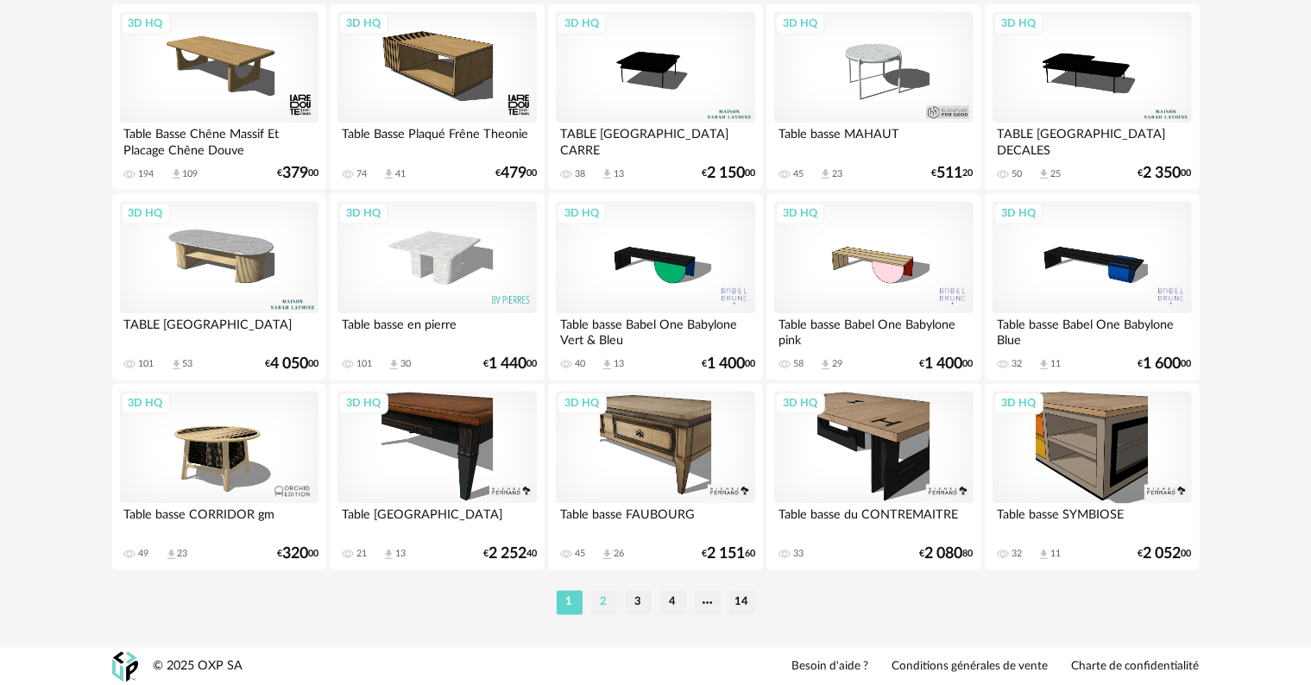
click at [605, 595] on li "2" at bounding box center [604, 602] width 26 height 24
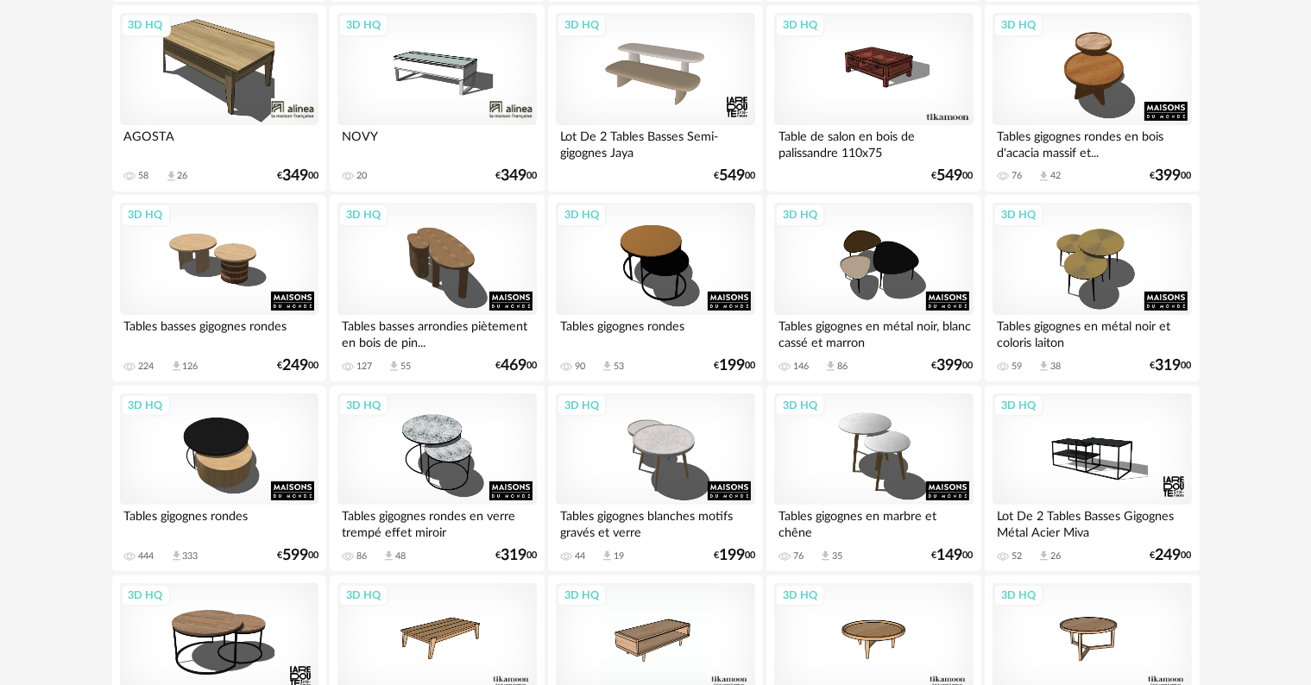
scroll to position [431, 0]
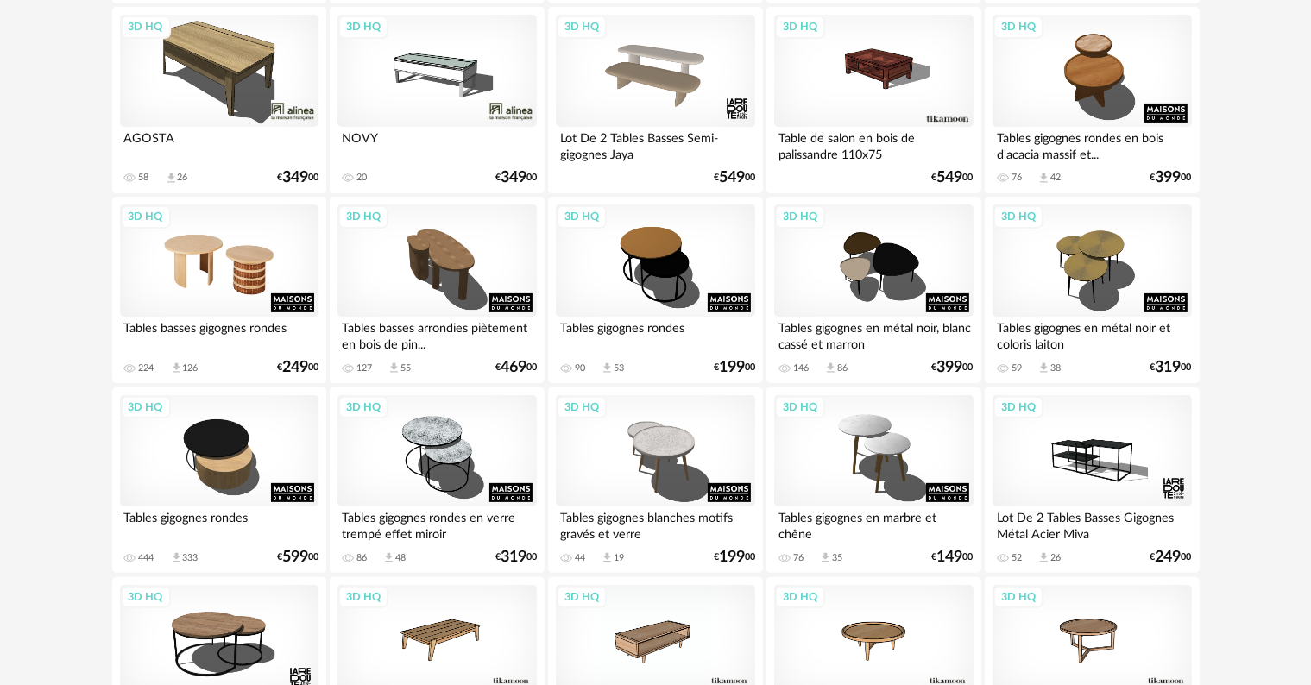
click at [186, 263] on div "3D HQ" at bounding box center [219, 260] width 198 height 112
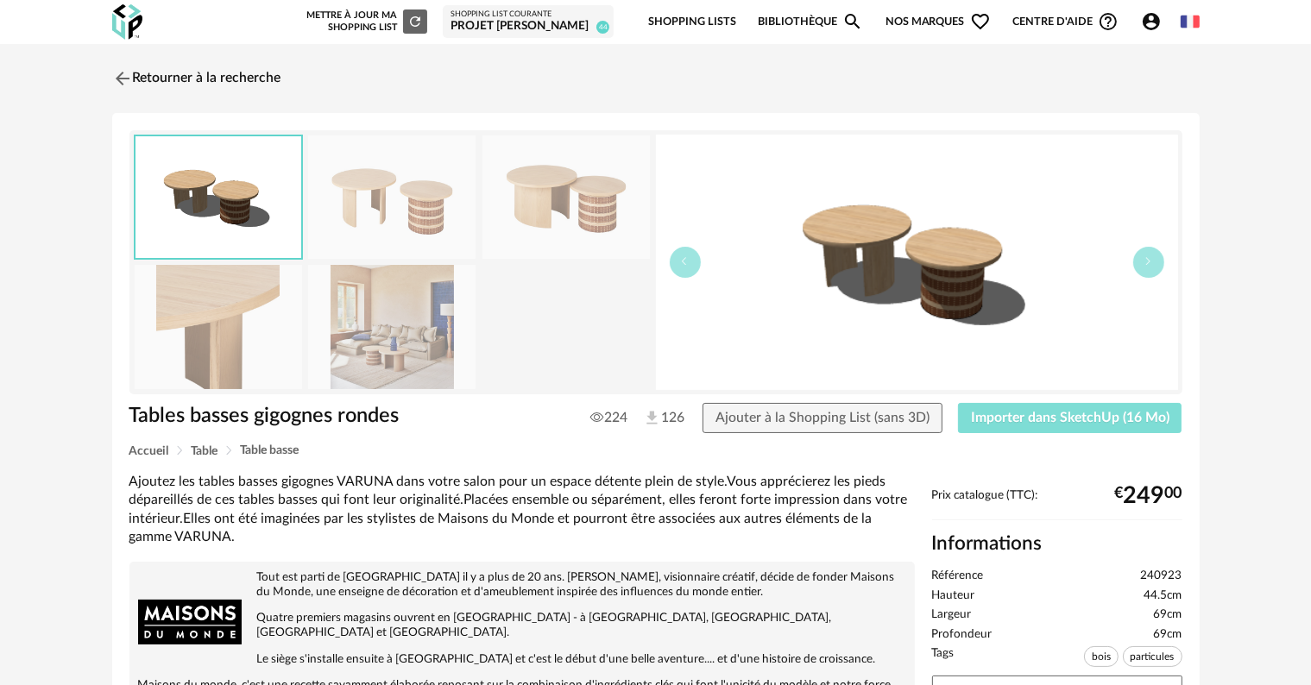
click at [1113, 429] on button "Importer dans SketchUp (16 Mo)" at bounding box center [1070, 418] width 224 height 31
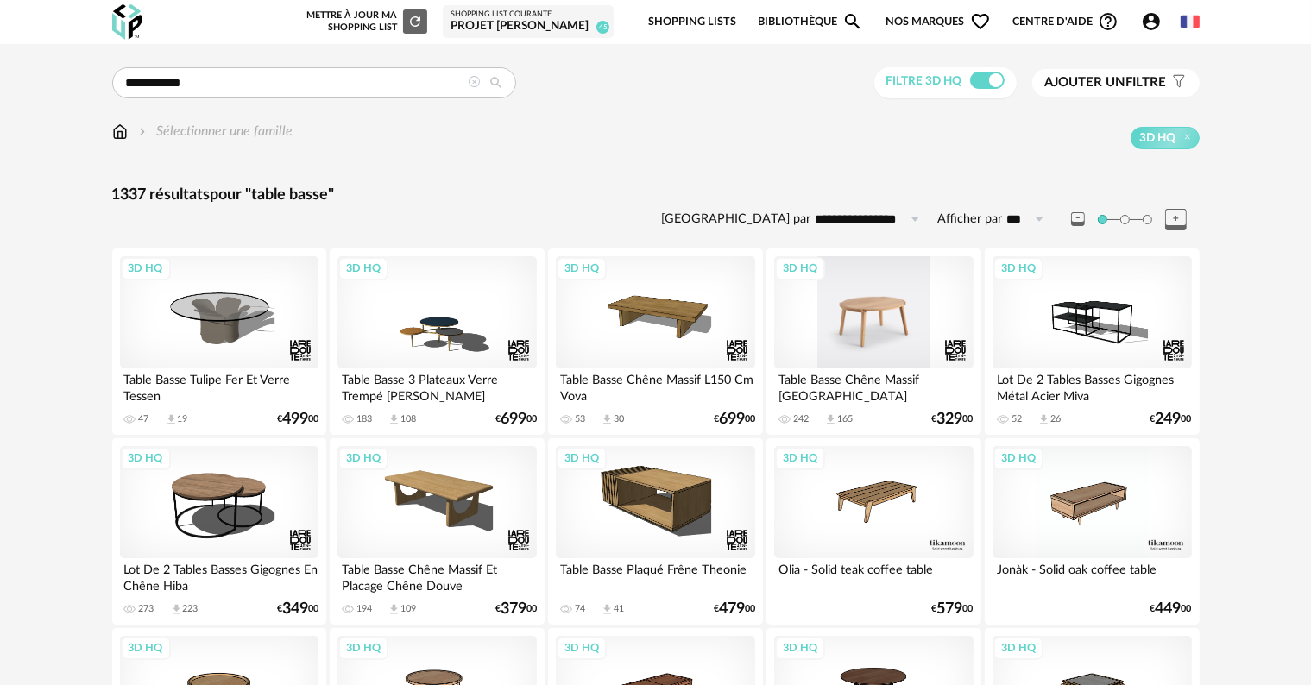
click at [872, 315] on div "3D HQ" at bounding box center [873, 312] width 198 height 112
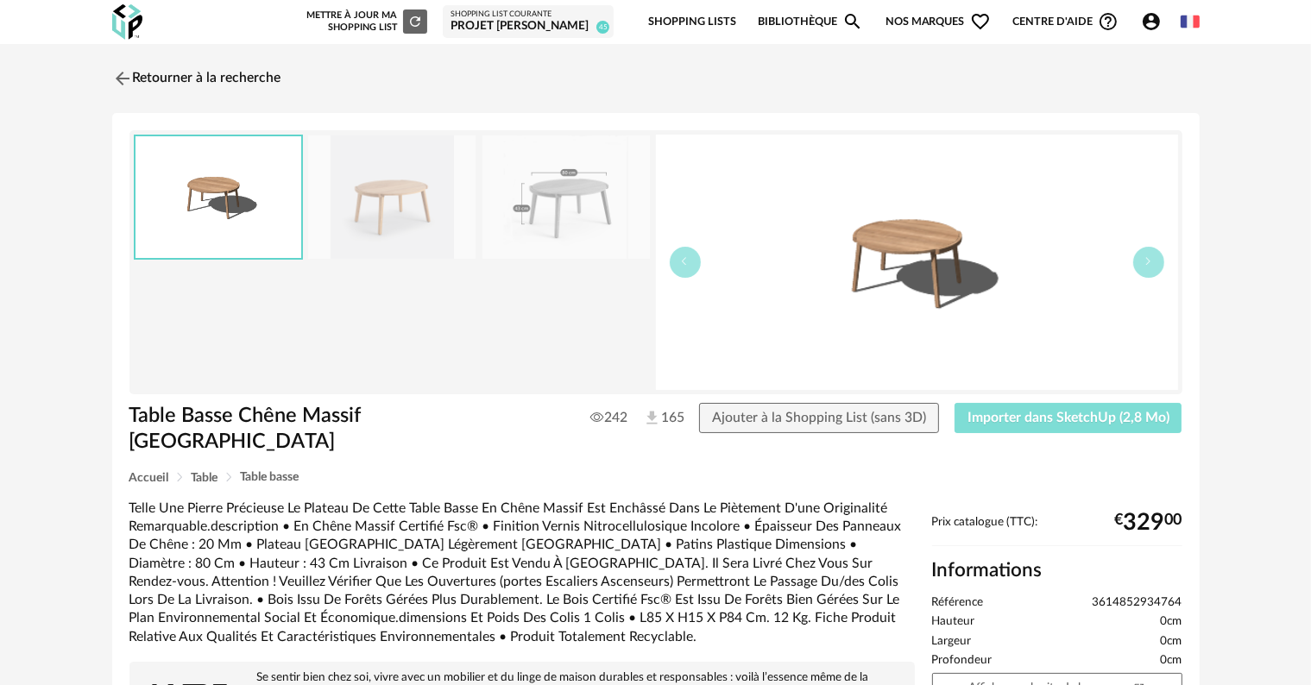
click at [1060, 415] on span "Importer dans SketchUp (2,8 Mo)" at bounding box center [1068, 418] width 202 height 14
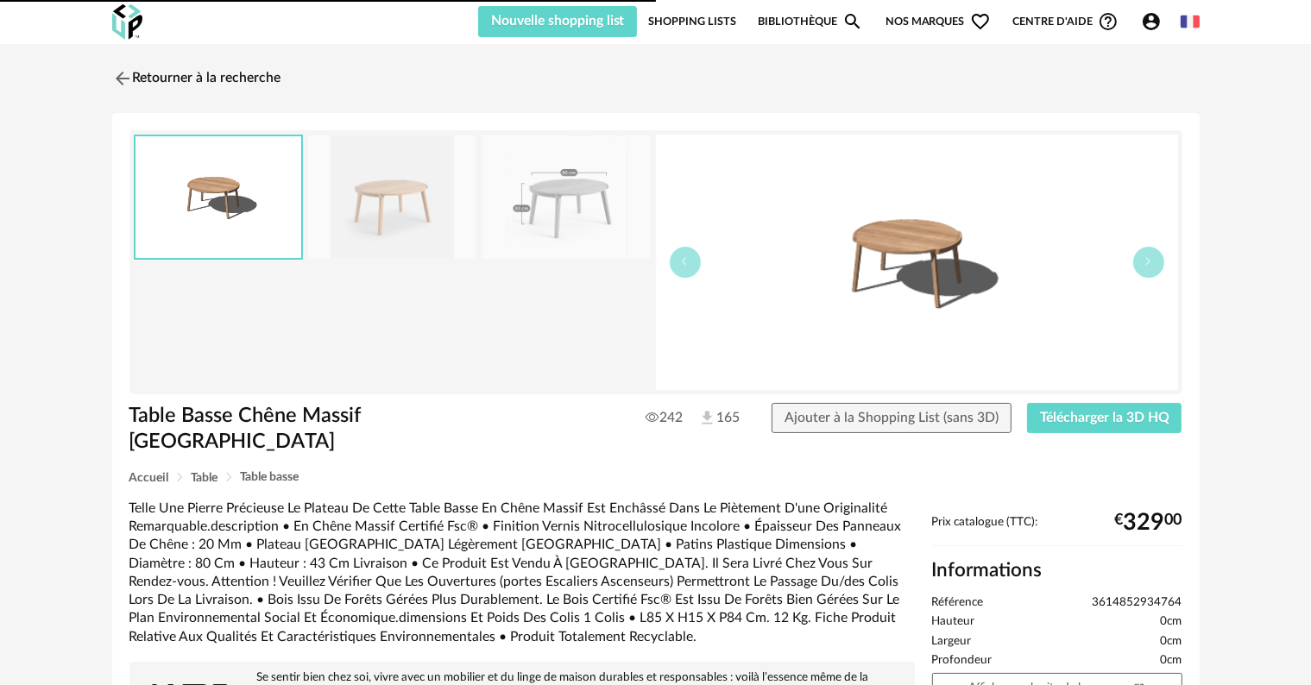
click at [164, 79] on link "Retourner à la recherche" at bounding box center [196, 79] width 169 height 38
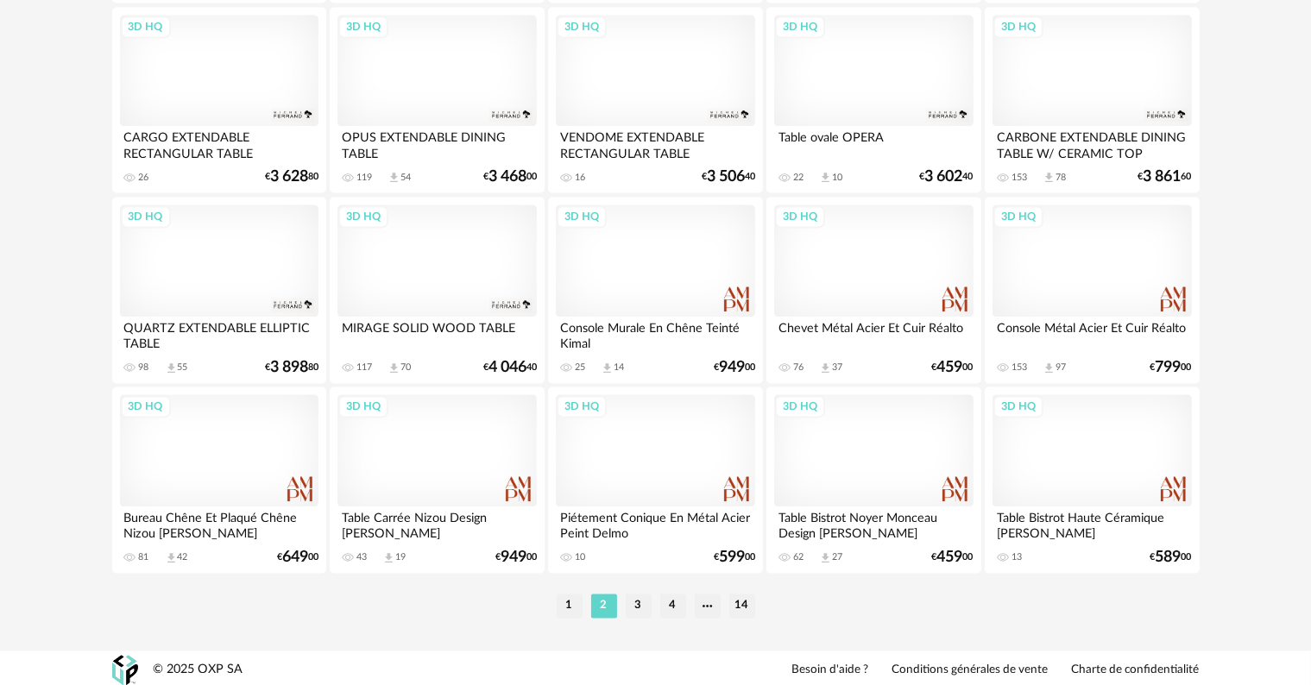
scroll to position [3474, 0]
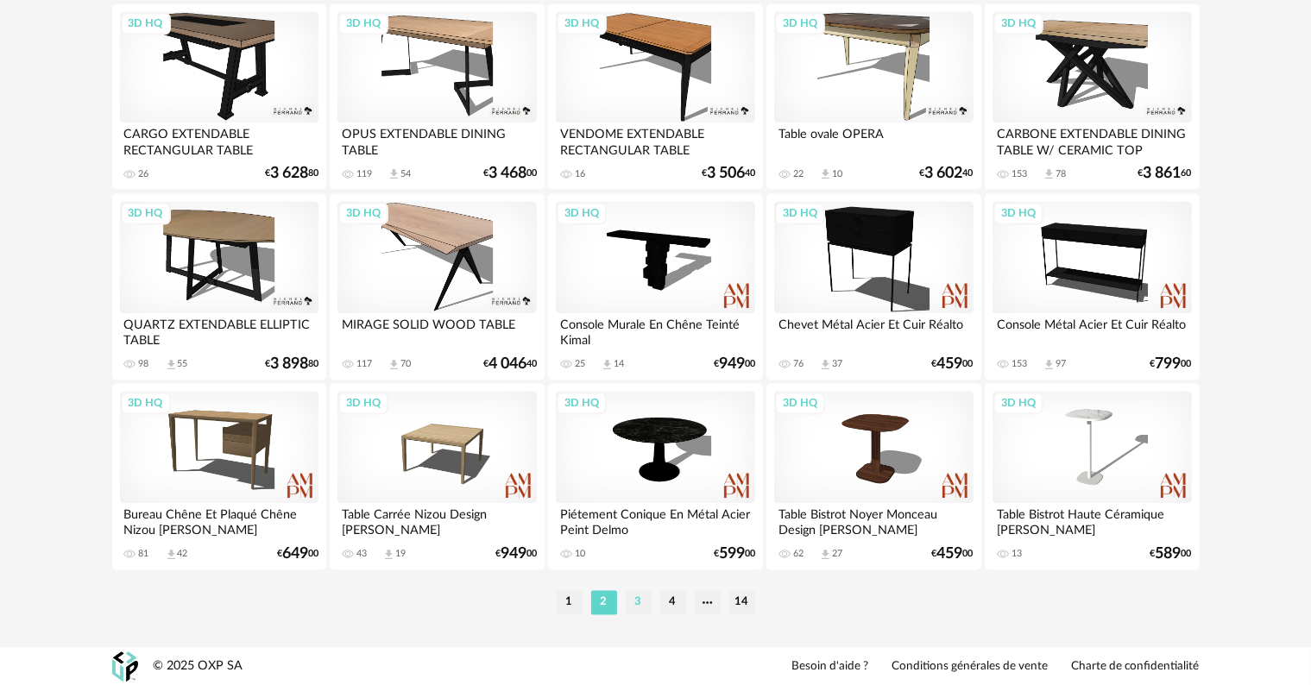
click at [632, 601] on li "3" at bounding box center [639, 602] width 26 height 24
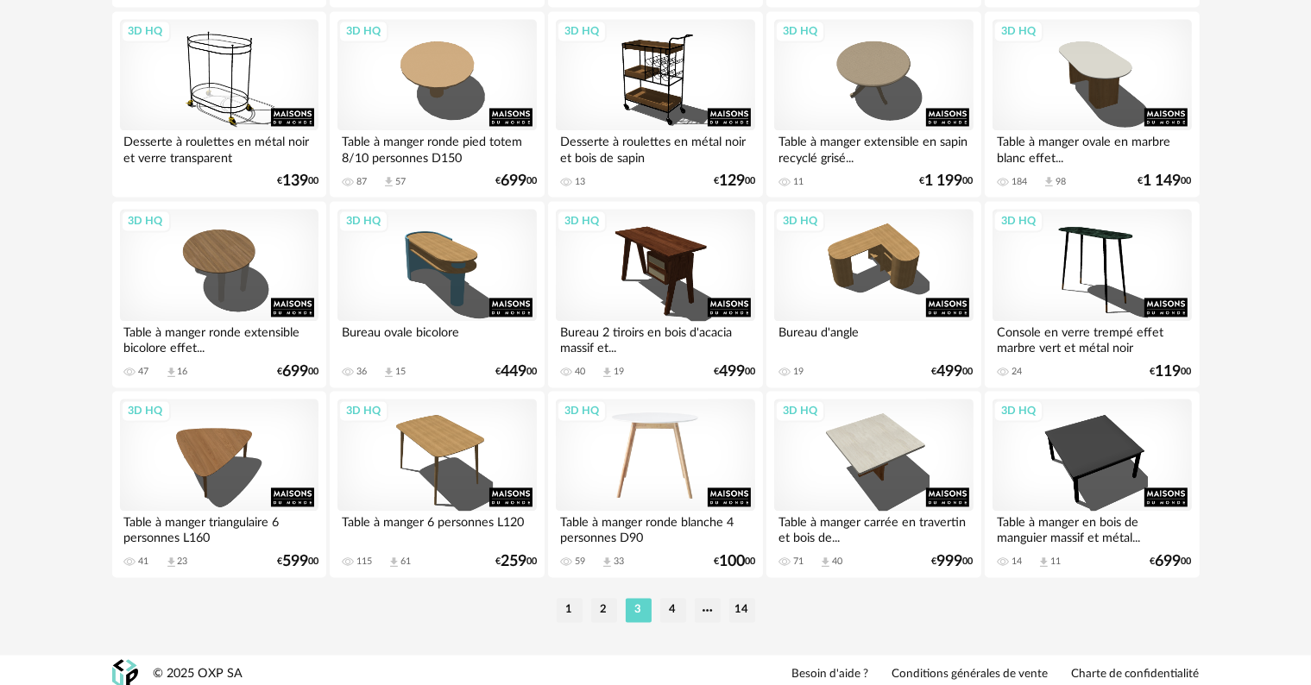
scroll to position [3474, 0]
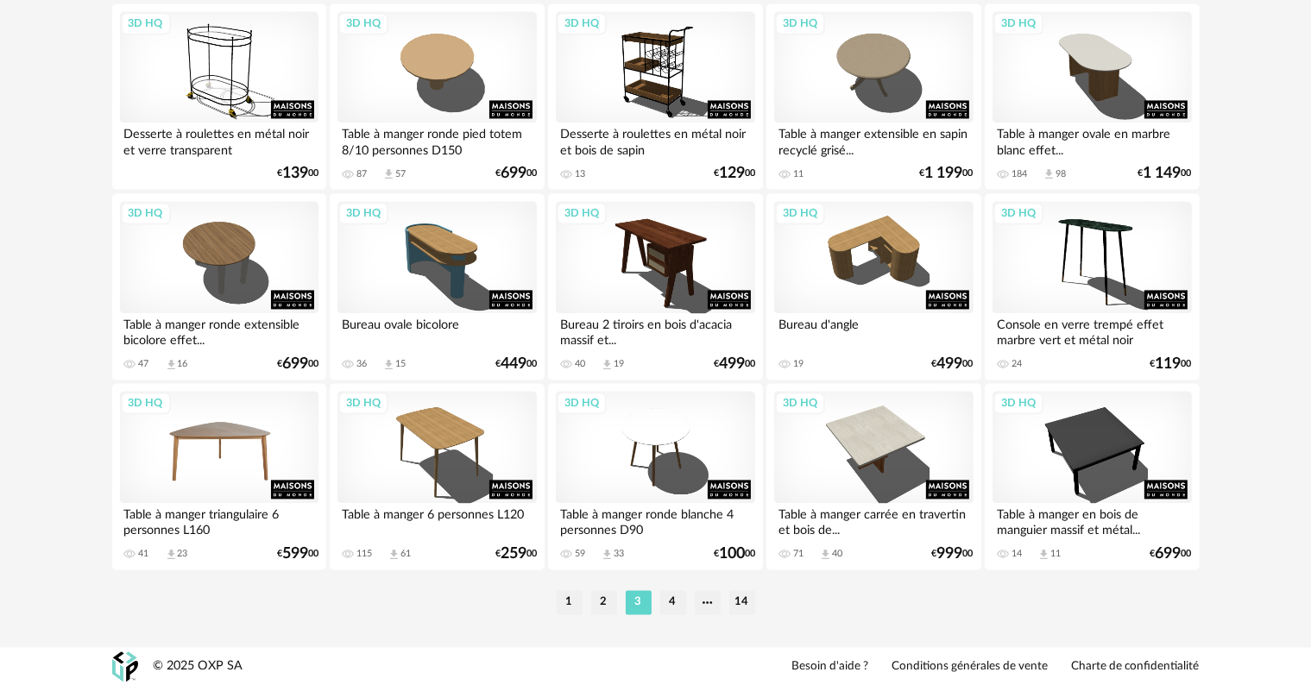
click at [211, 453] on div "3D HQ" at bounding box center [219, 447] width 198 height 112
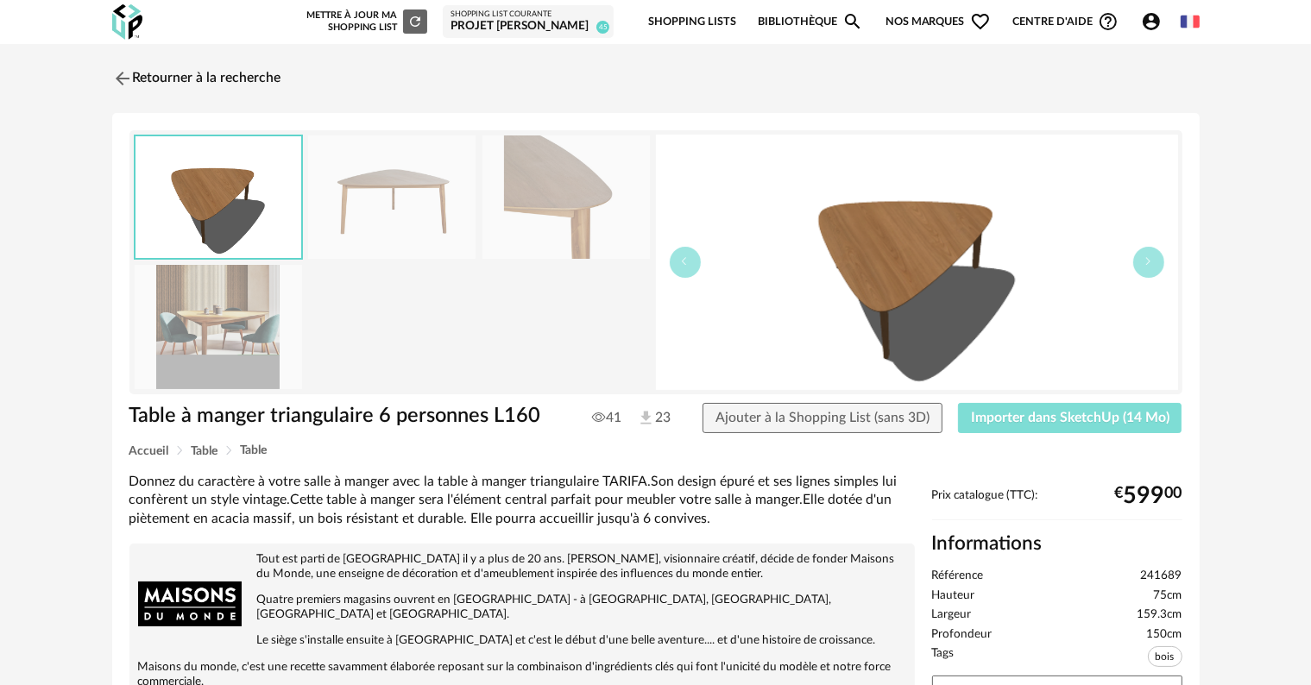
click at [1093, 420] on span "Importer dans SketchUp (14 Mo)" at bounding box center [1070, 418] width 198 height 14
click at [848, 279] on img at bounding box center [917, 262] width 522 height 255
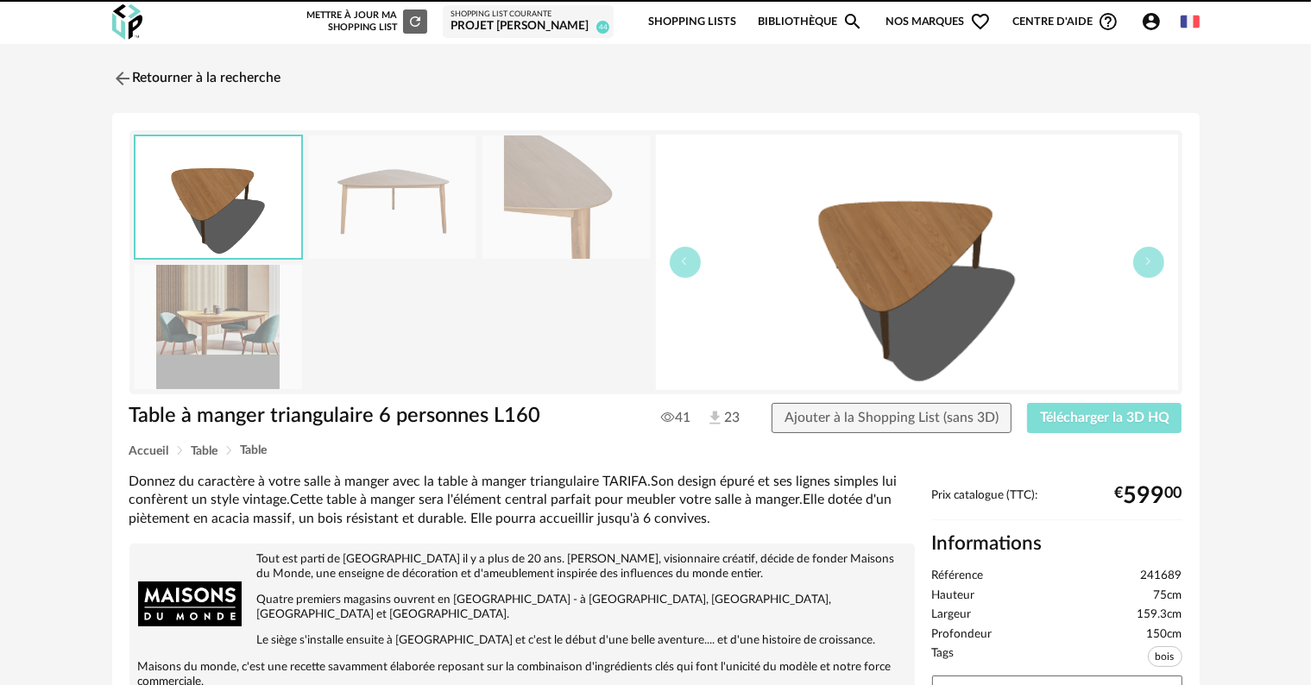
click at [1101, 421] on span "Télécharger la 3D HQ" at bounding box center [1104, 418] width 129 height 14
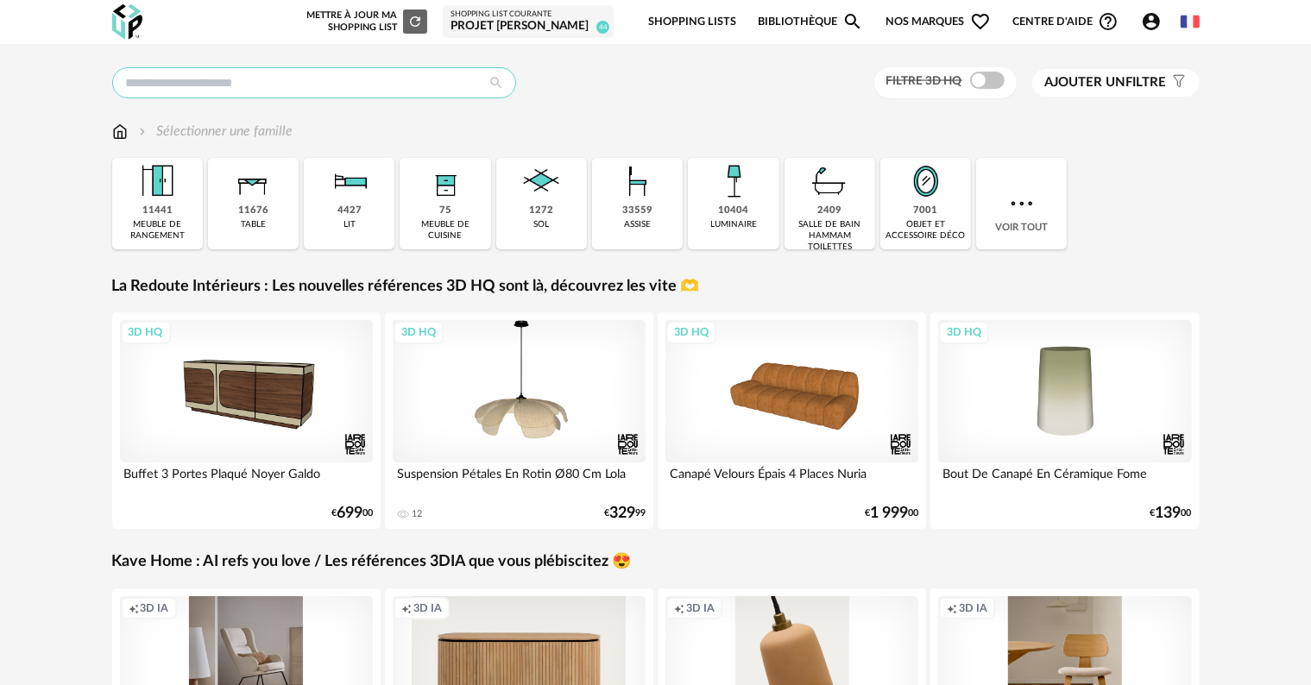
click at [391, 83] on input "text" at bounding box center [314, 82] width 404 height 31
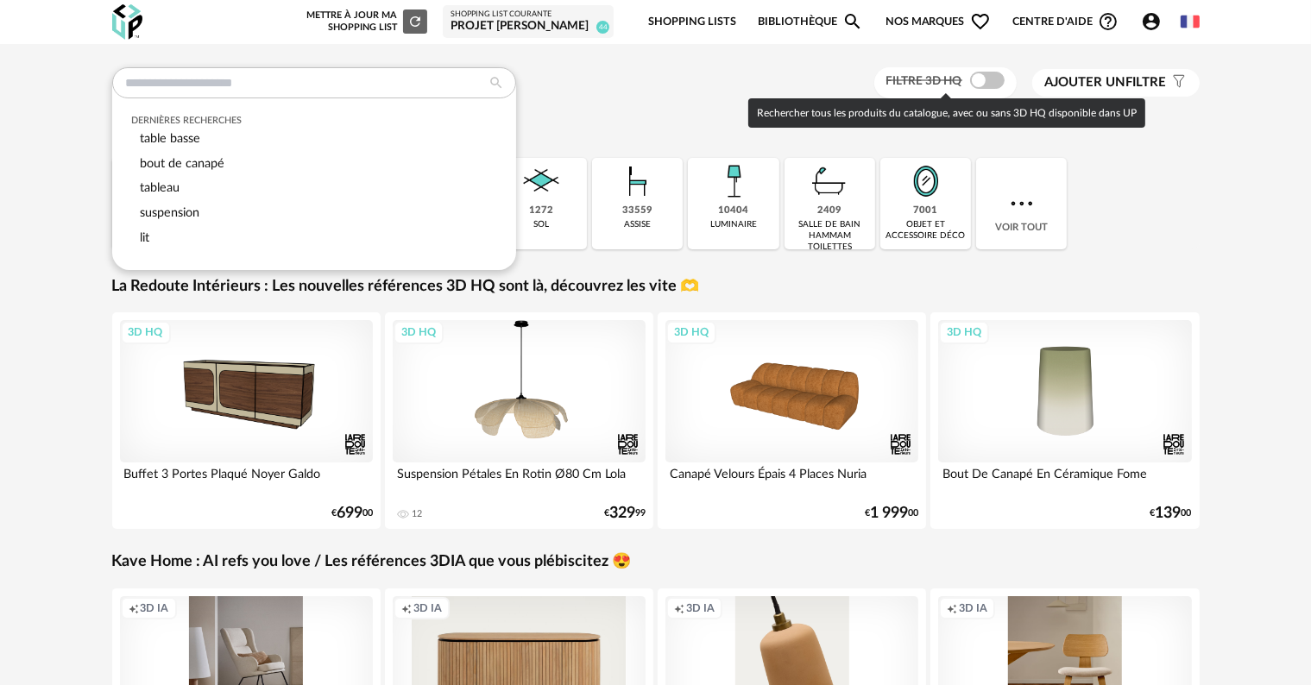
click at [995, 86] on span at bounding box center [987, 80] width 35 height 17
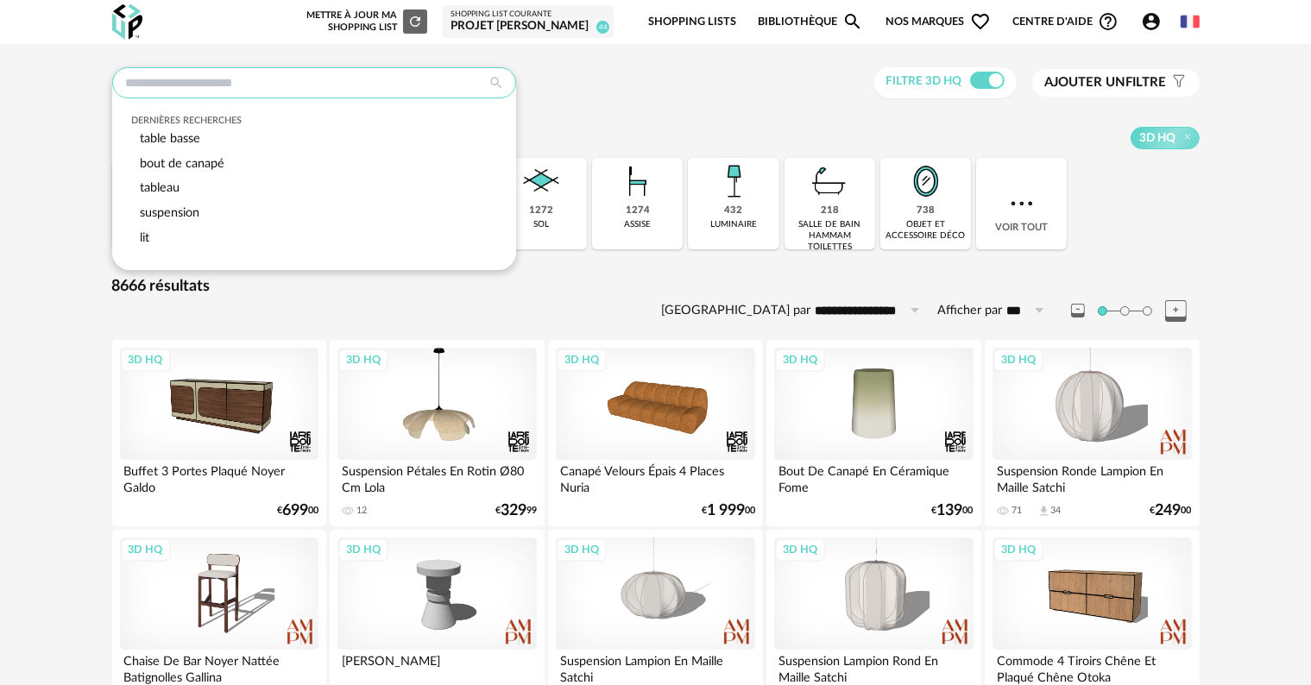
click at [414, 78] on input "text" at bounding box center [314, 82] width 404 height 31
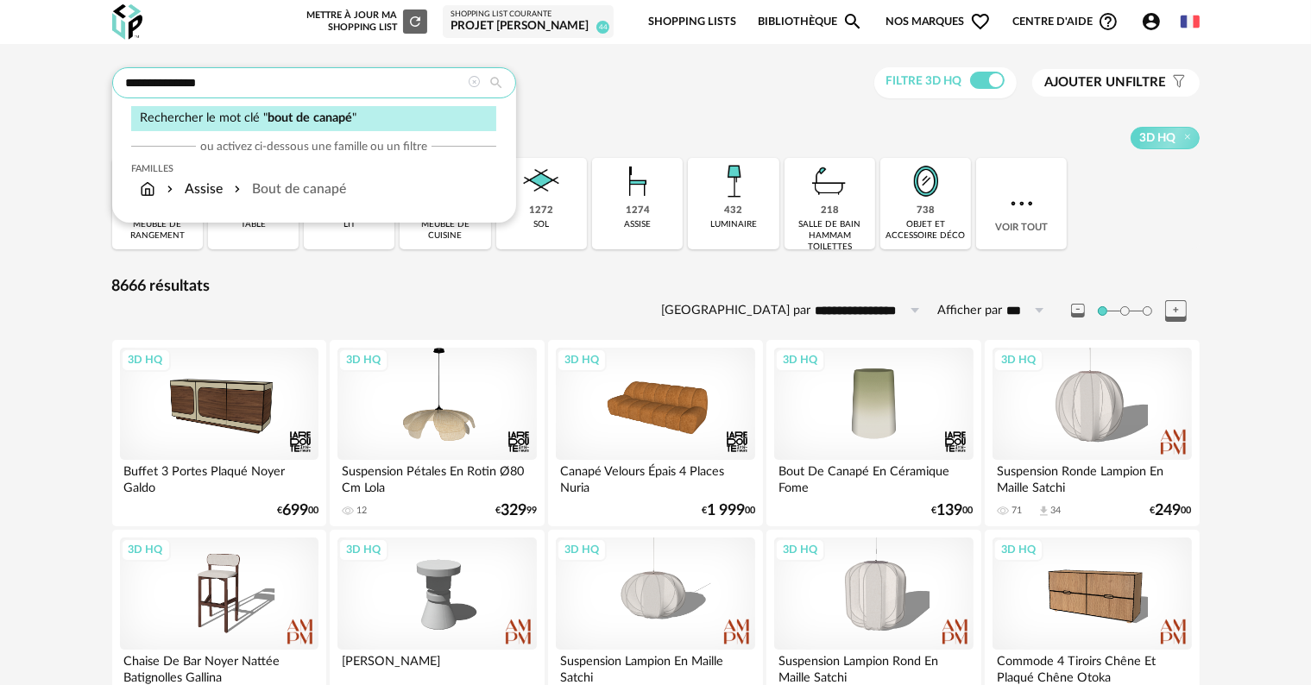
type input "**********"
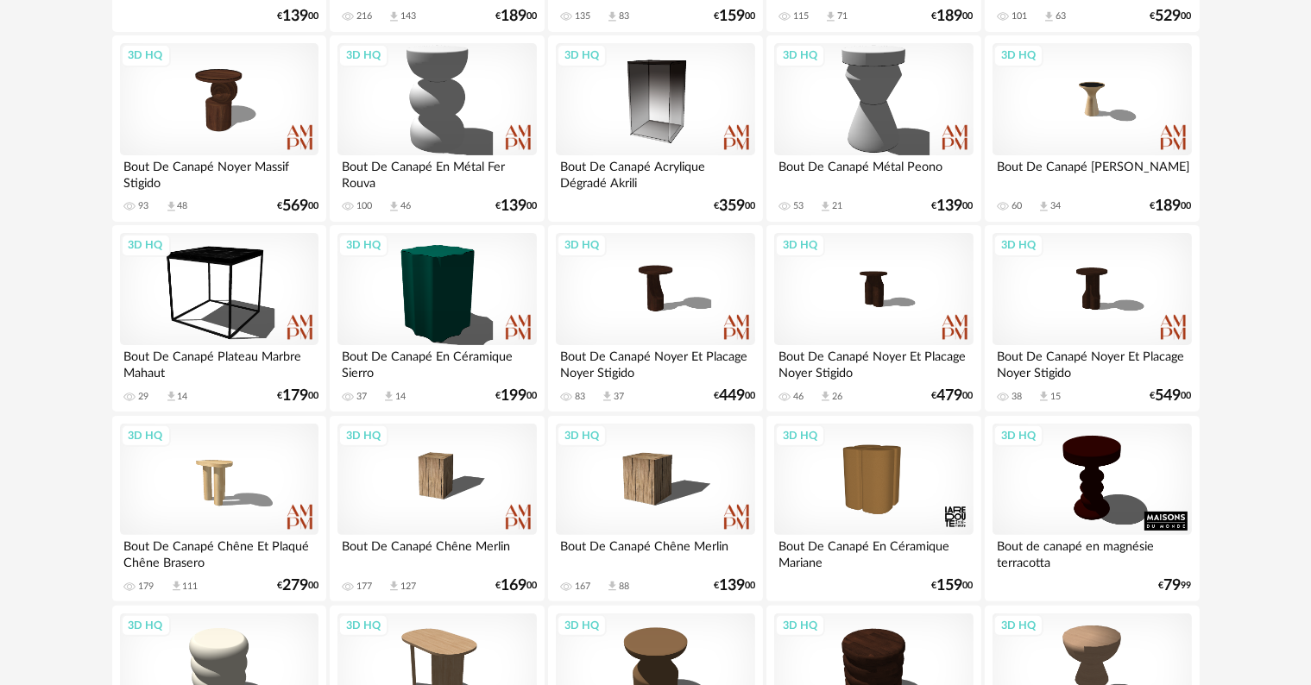
scroll to position [431, 0]
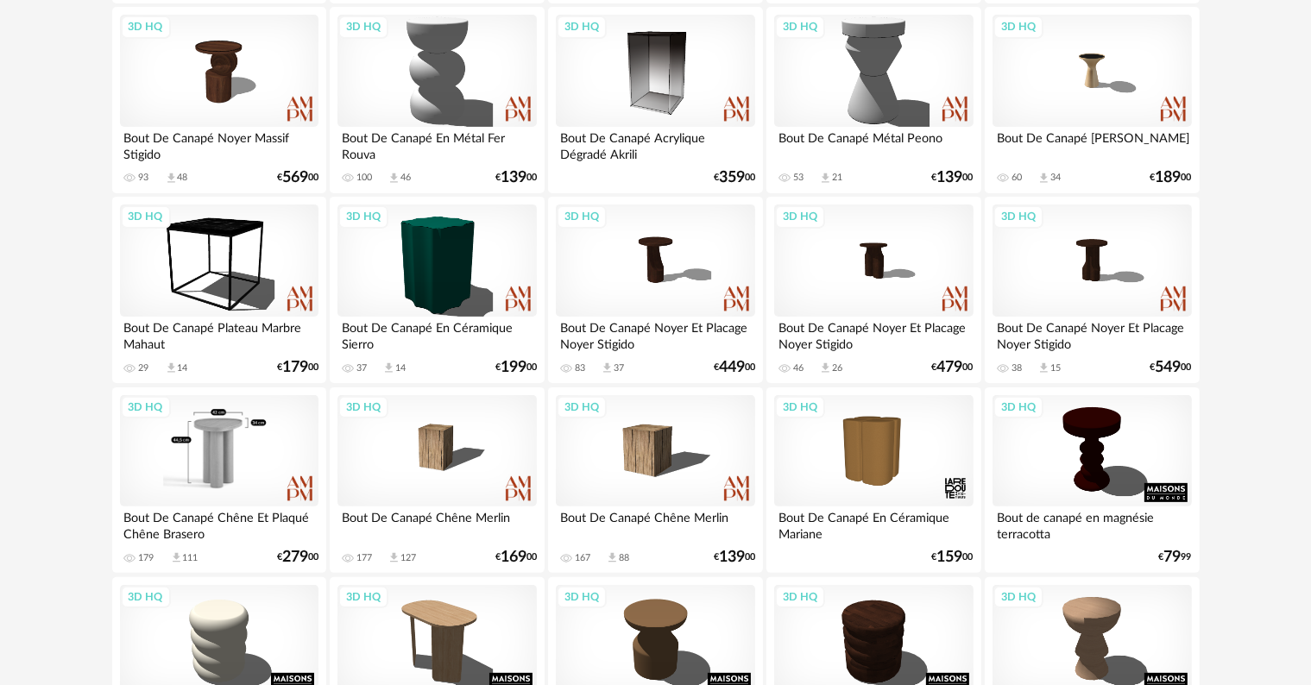
click at [211, 456] on div "3D HQ" at bounding box center [219, 451] width 198 height 112
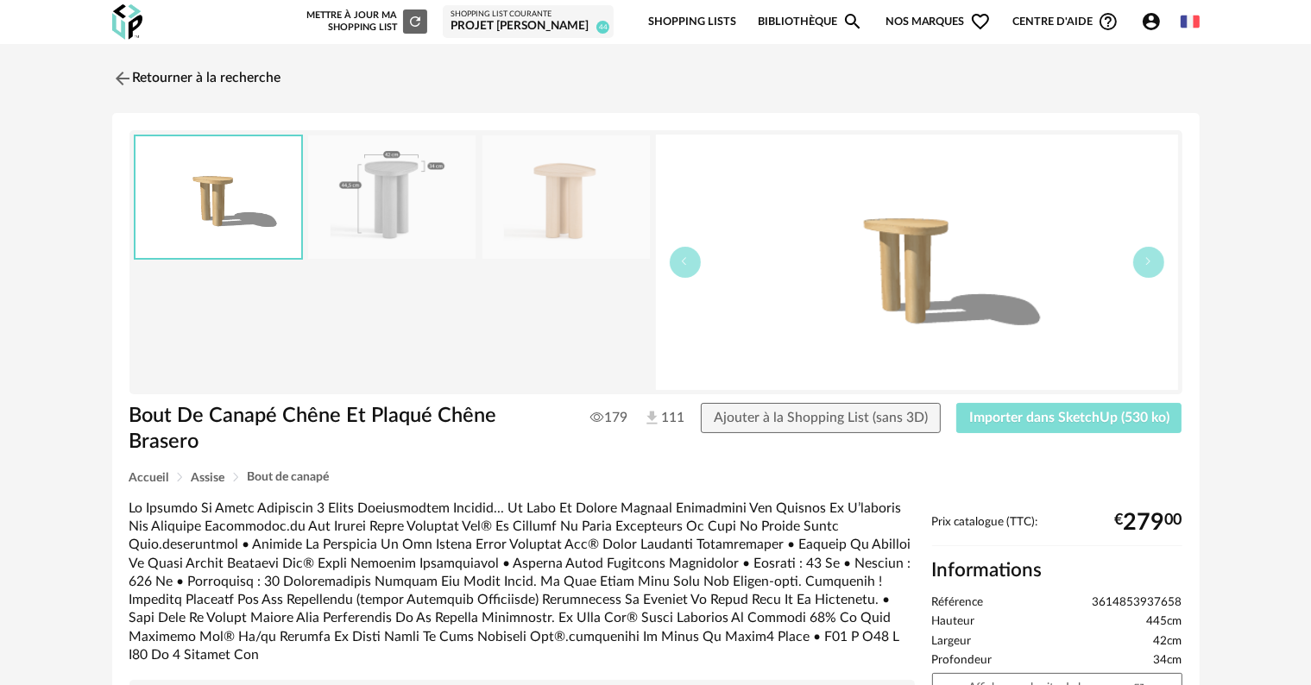
click at [1149, 421] on span "Importer dans SketchUp (530 ko)" at bounding box center [1069, 418] width 200 height 14
